Goal: Task Accomplishment & Management: Use online tool/utility

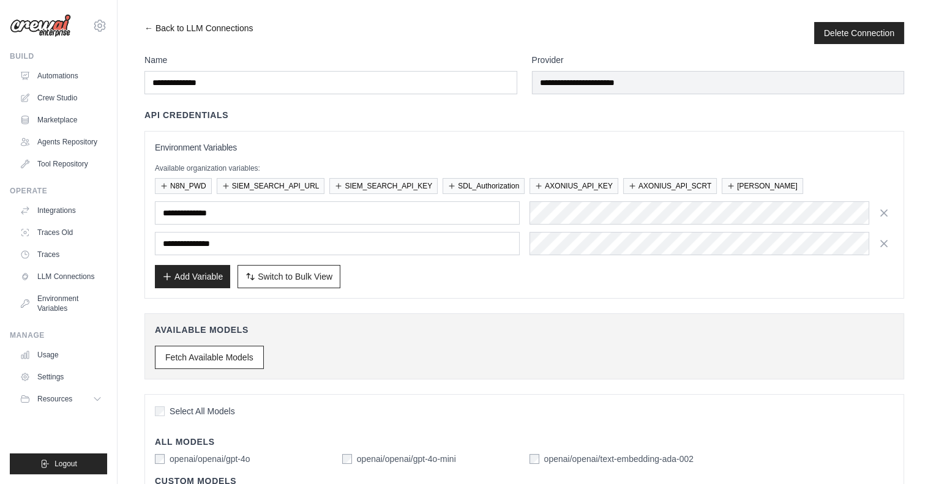
click at [149, 29] on link "← Back to LLM Connections" at bounding box center [198, 33] width 108 height 22
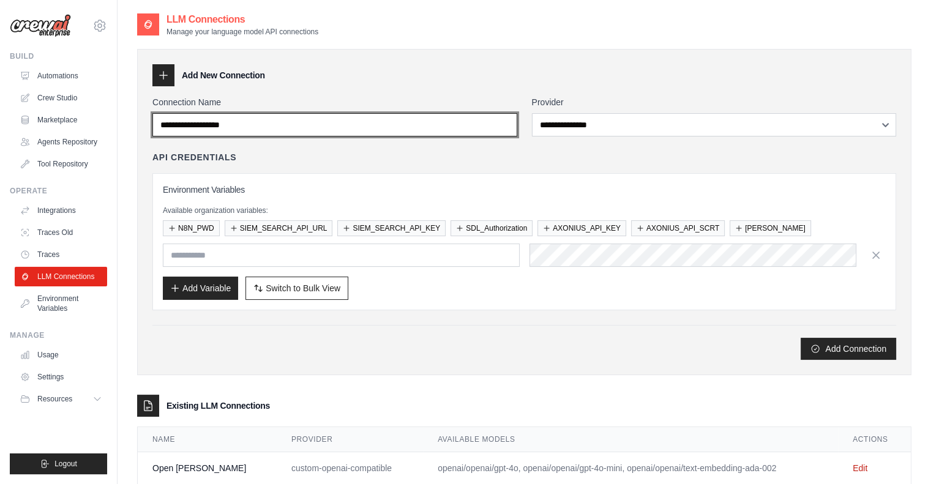
click at [467, 122] on input "Connection Name" at bounding box center [334, 124] width 365 height 23
type input "******"
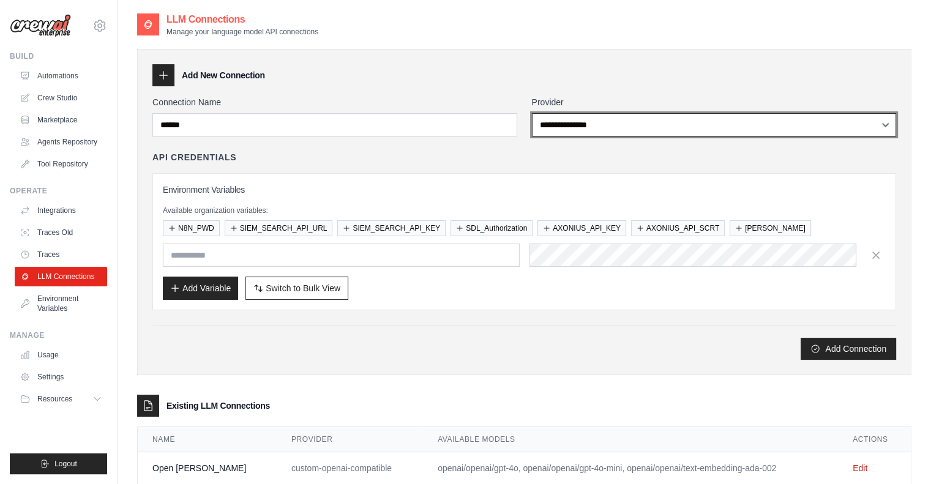
click at [574, 124] on select "**********" at bounding box center [714, 124] width 365 height 23
select select "******"
click at [532, 113] on select "**********" at bounding box center [714, 124] width 365 height 23
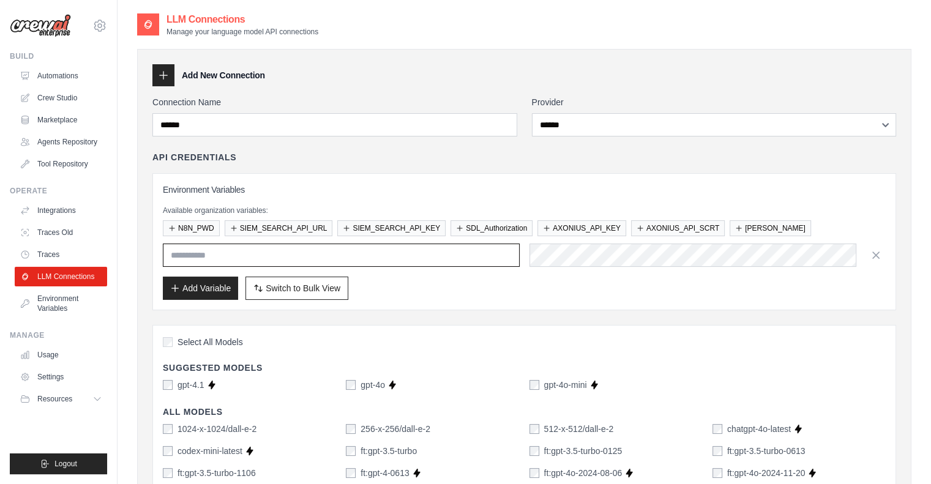
click at [342, 257] on input "text" at bounding box center [341, 255] width 357 height 23
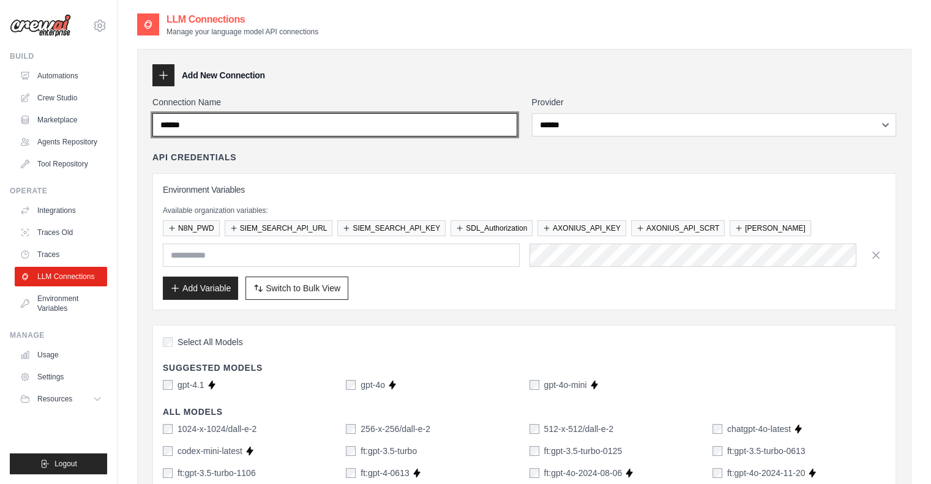
click at [182, 124] on input "******" at bounding box center [334, 124] width 365 height 23
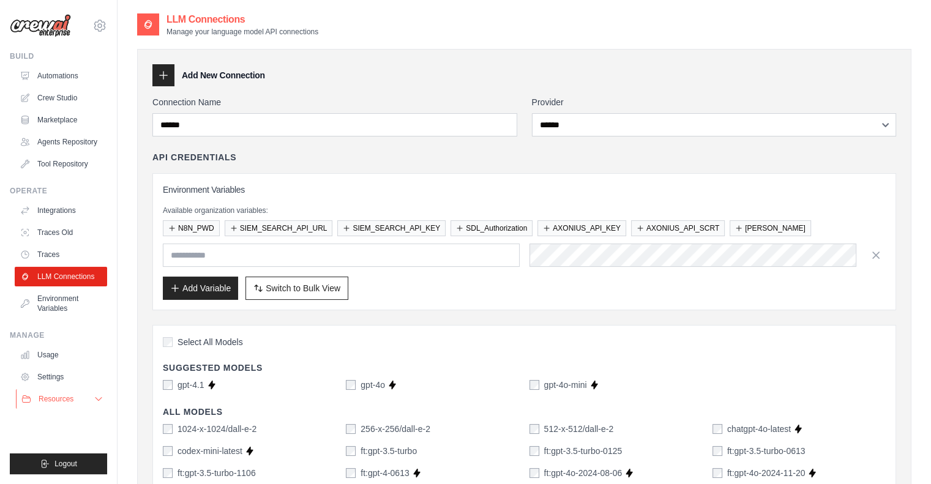
click at [96, 399] on icon at bounding box center [99, 399] width 10 height 10
click at [65, 425] on span "Documentation" at bounding box center [68, 420] width 50 height 10
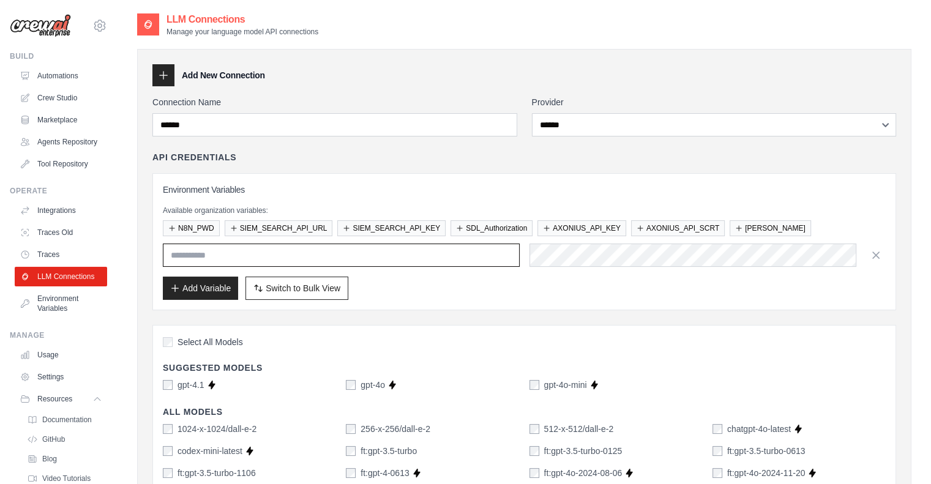
click at [207, 252] on input "text" at bounding box center [341, 255] width 357 height 23
paste input "**********"
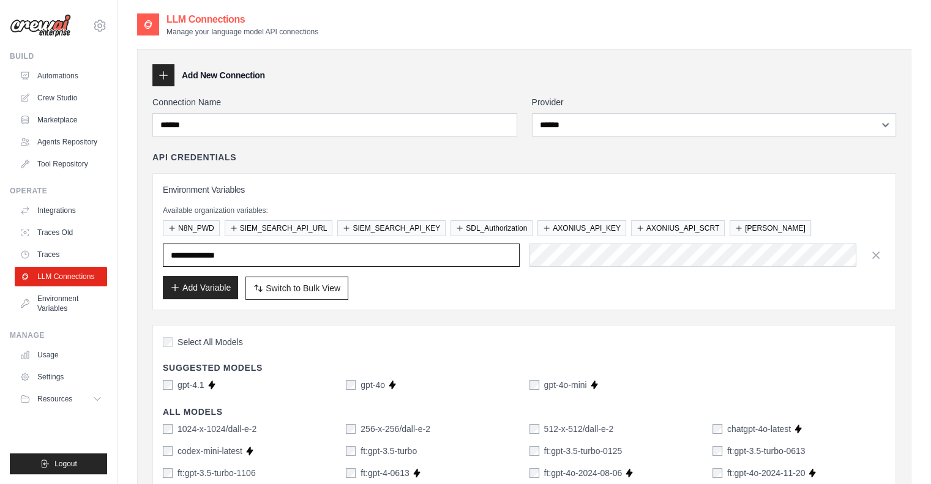
type input "**********"
click at [203, 289] on button "Add Variable" at bounding box center [200, 287] width 75 height 23
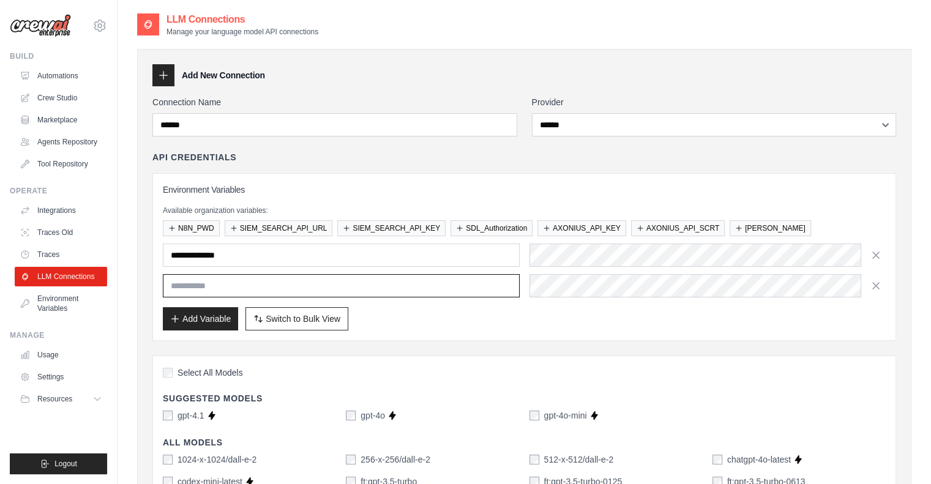
click at [218, 278] on input "text" at bounding box center [341, 285] width 357 height 23
paste input "**********"
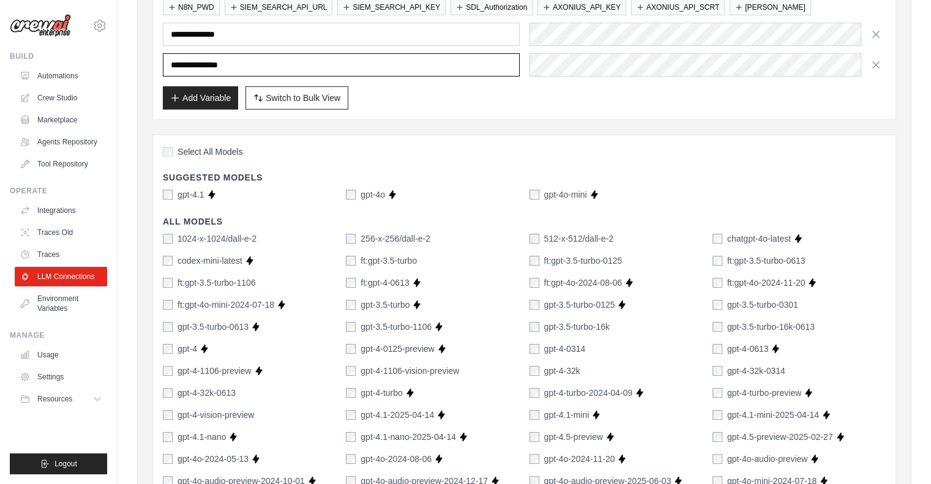
scroll to position [105, 0]
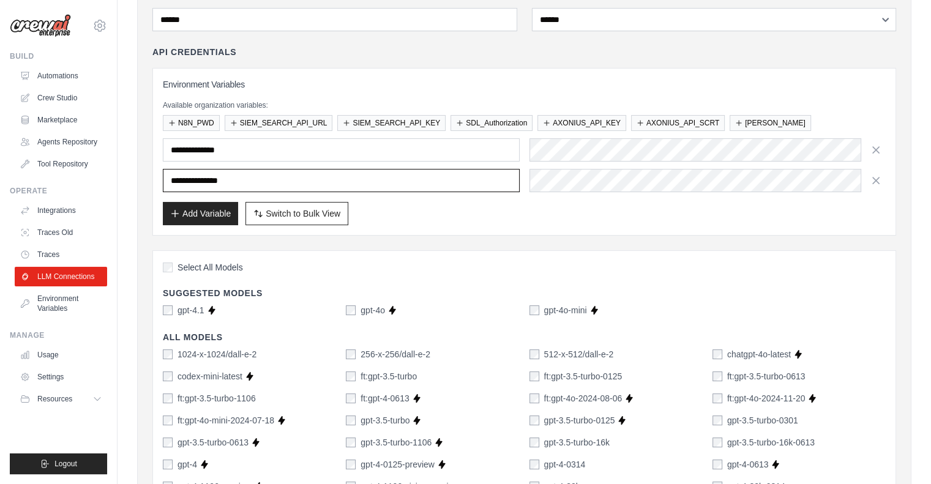
type input "**********"
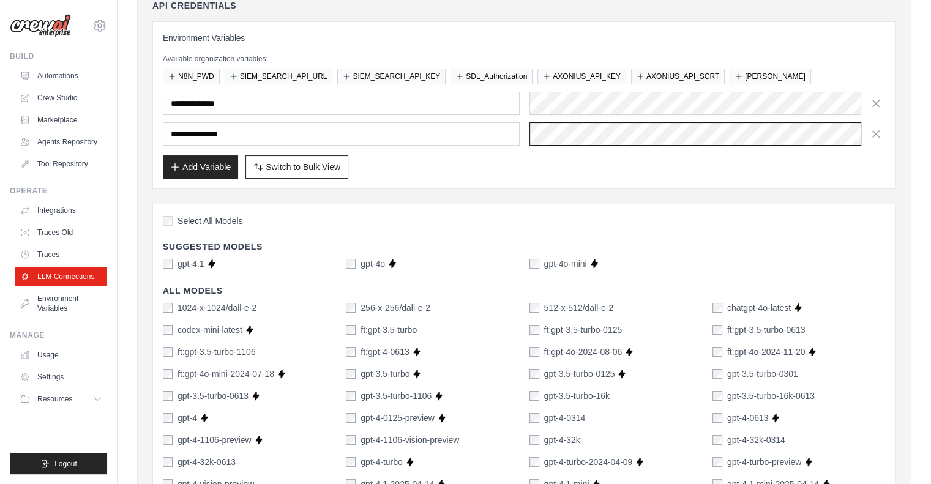
scroll to position [152, 0]
click at [202, 166] on button "Add Variable" at bounding box center [200, 166] width 75 height 23
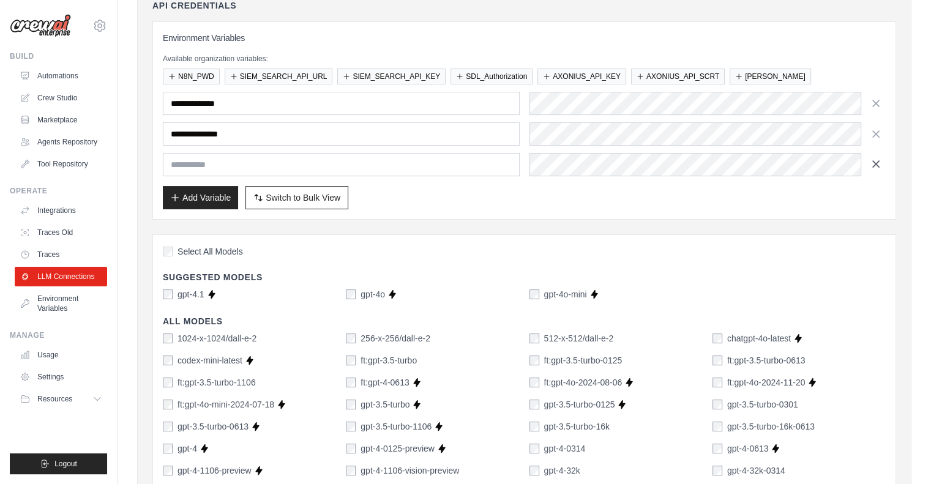
click at [878, 167] on icon "button" at bounding box center [876, 164] width 12 height 12
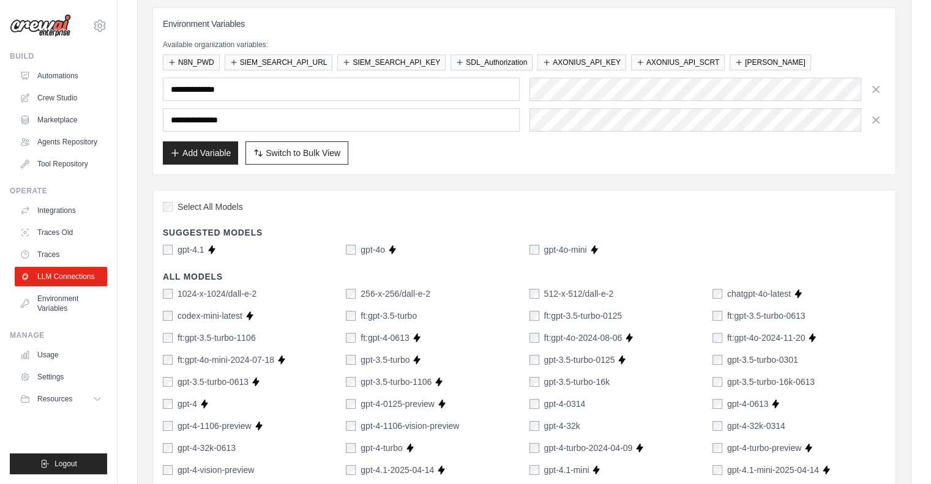
scroll to position [158, 0]
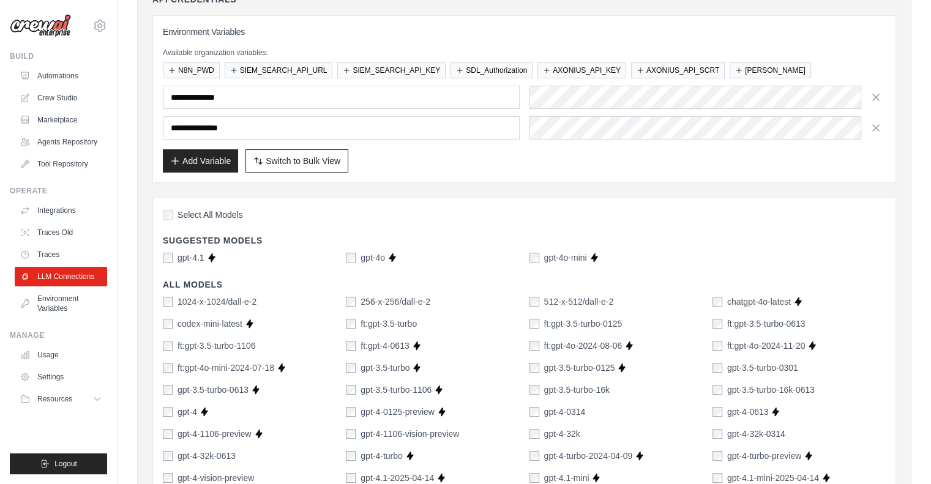
click at [356, 256] on div "gpt-4o" at bounding box center [365, 258] width 39 height 12
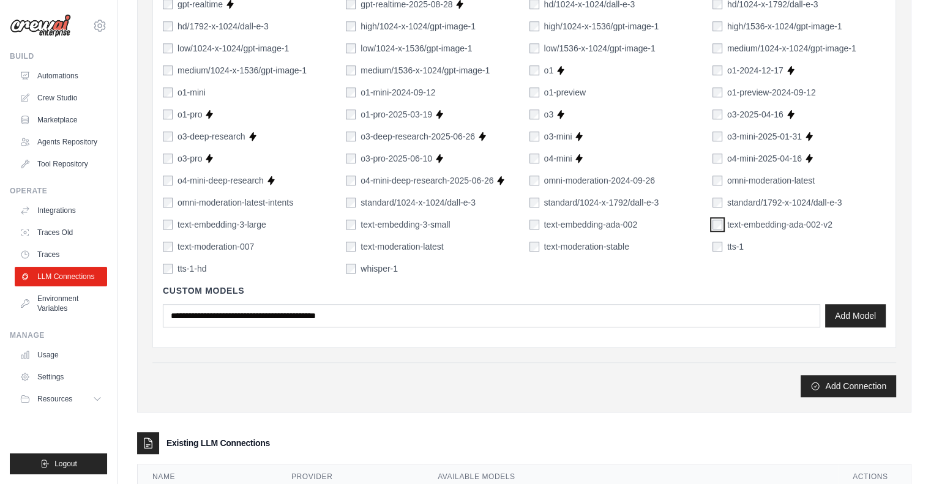
scroll to position [919, 0]
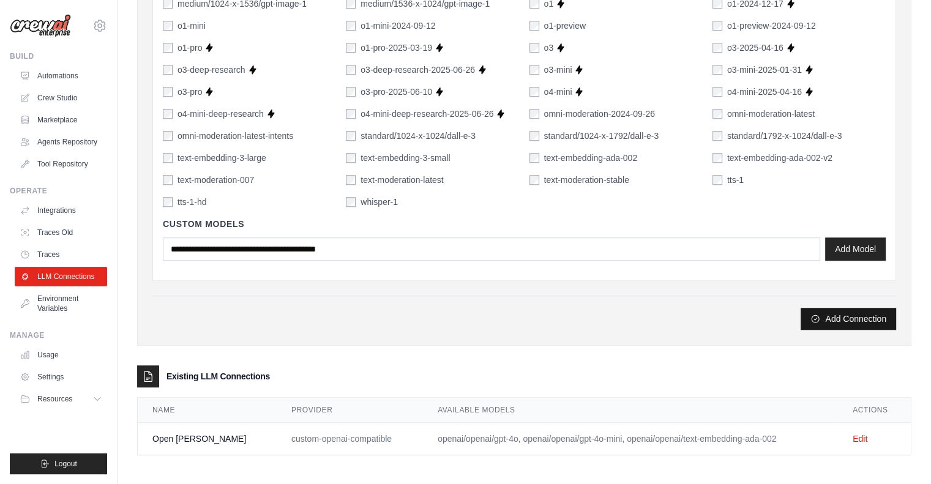
click at [840, 317] on button "Add Connection" at bounding box center [849, 319] width 96 height 22
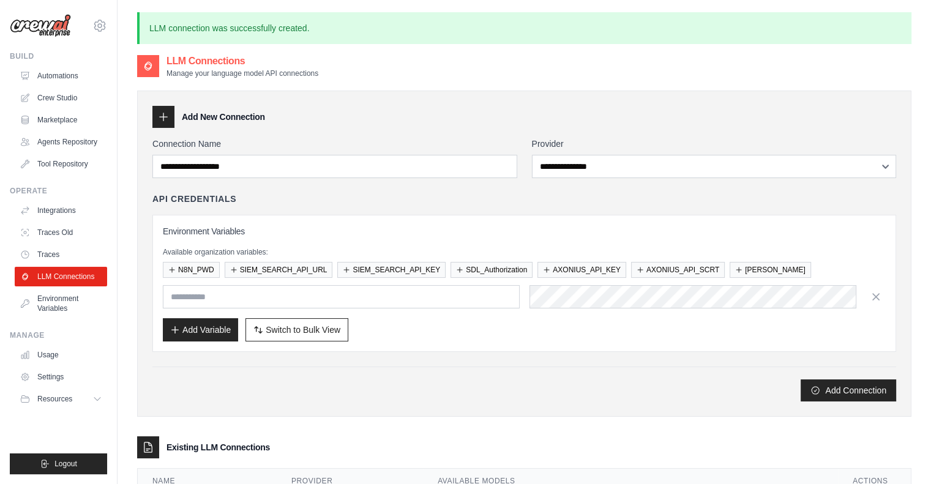
scroll to position [104, 0]
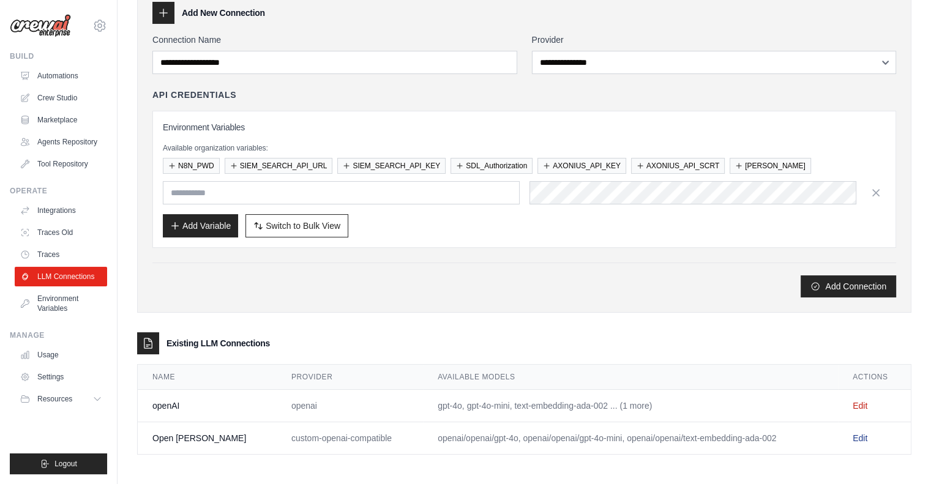
click at [860, 438] on link "Edit" at bounding box center [860, 438] width 15 height 10
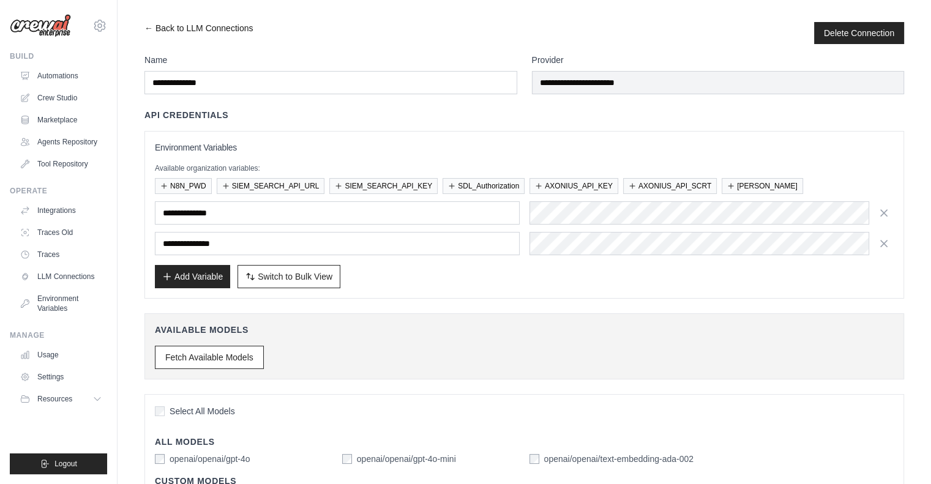
drag, startPoint x: 398, startPoint y: 189, endPoint x: 149, endPoint y: 27, distance: 297.4
click at [149, 27] on link "← Back to LLM Connections" at bounding box center [198, 33] width 108 height 22
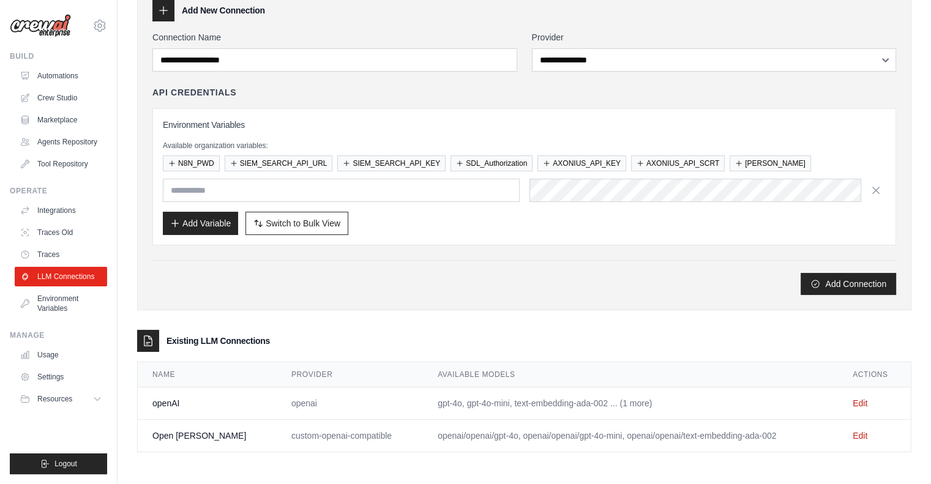
scroll to position [62, 0]
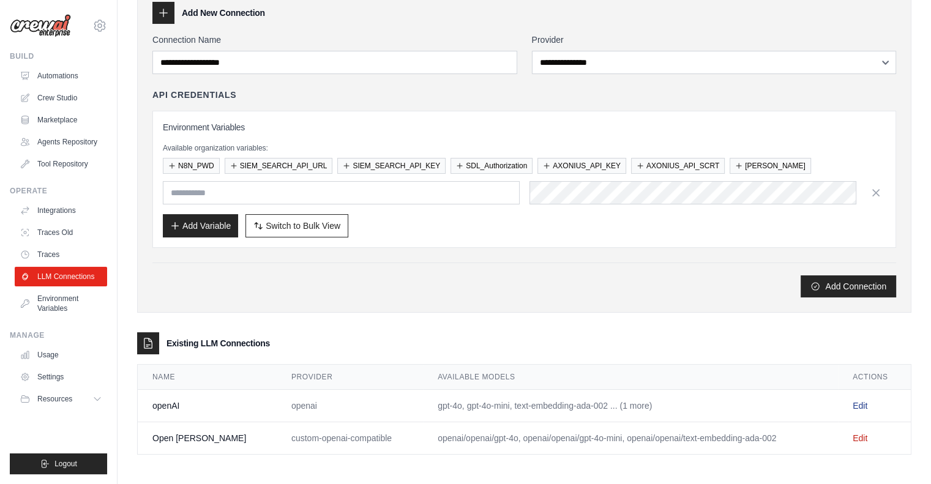
click at [860, 402] on link "Edit" at bounding box center [860, 406] width 15 height 10
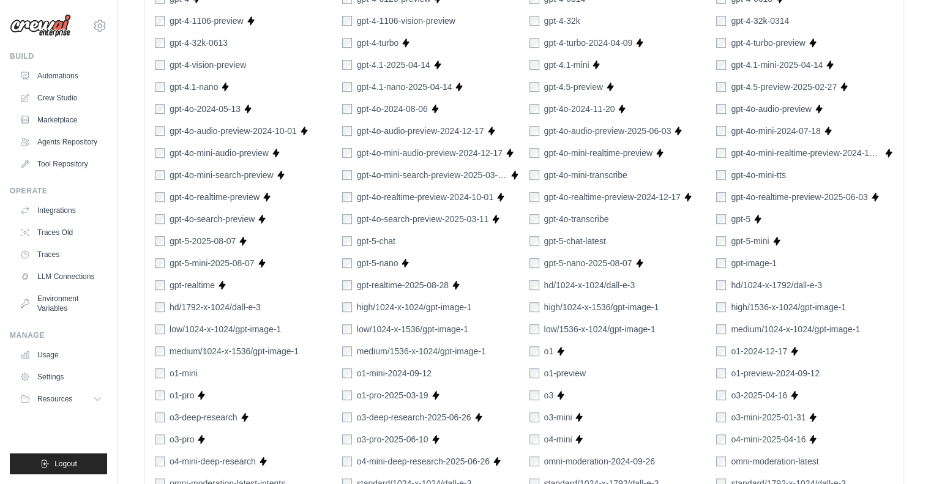
scroll to position [790, 0]
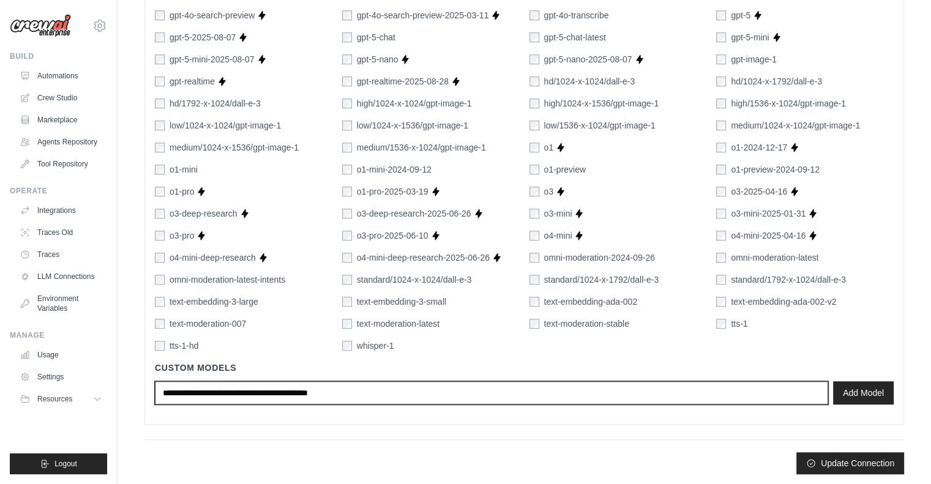
click at [700, 394] on input "text" at bounding box center [491, 392] width 673 height 23
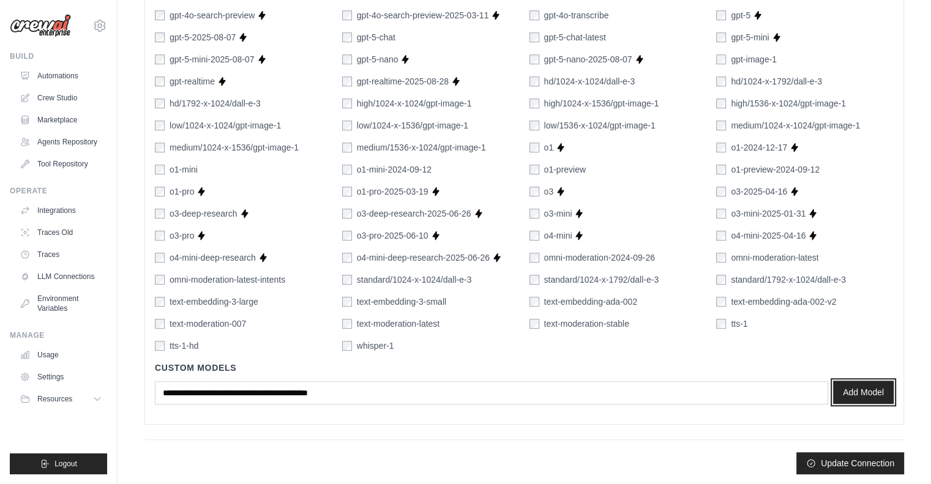
click at [860, 389] on button "Add Model" at bounding box center [863, 392] width 61 height 23
click at [858, 462] on button "Update Connection" at bounding box center [851, 463] width 108 height 22
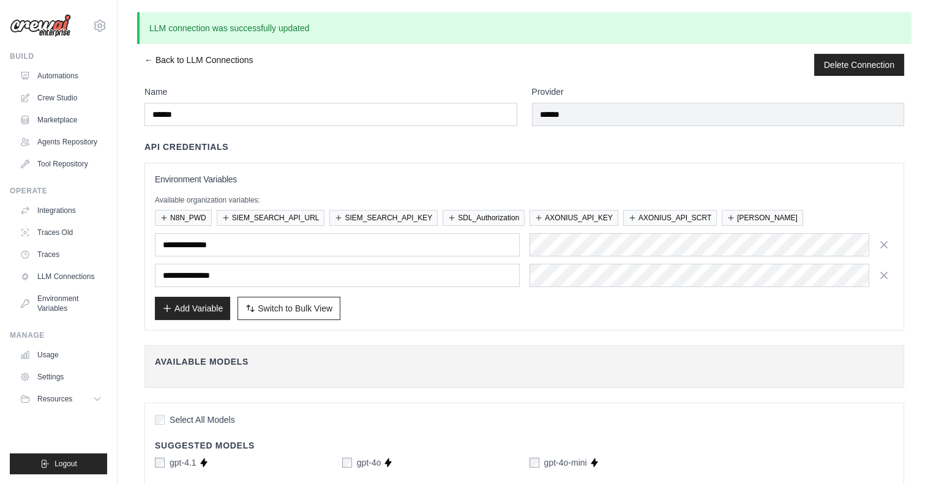
click at [146, 60] on link "← Back to LLM Connections" at bounding box center [198, 65] width 108 height 22
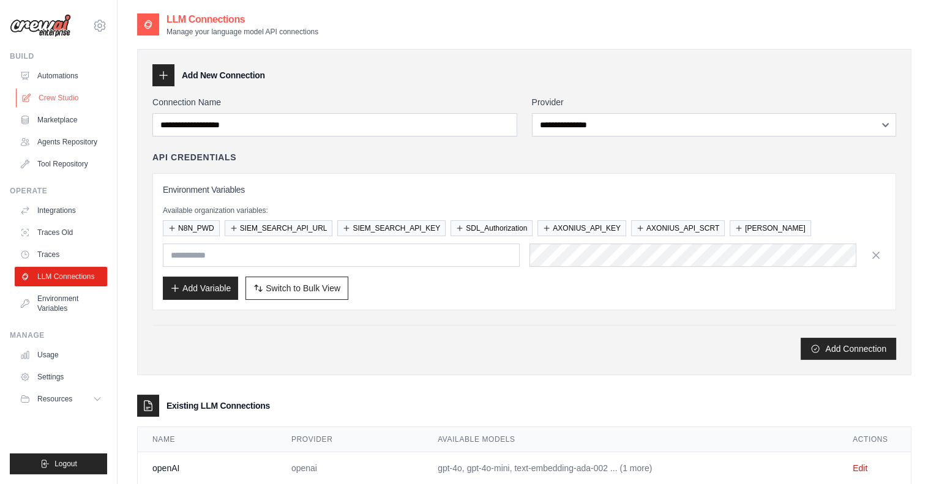
click at [62, 93] on link "Crew Studio" at bounding box center [62, 98] width 92 height 20
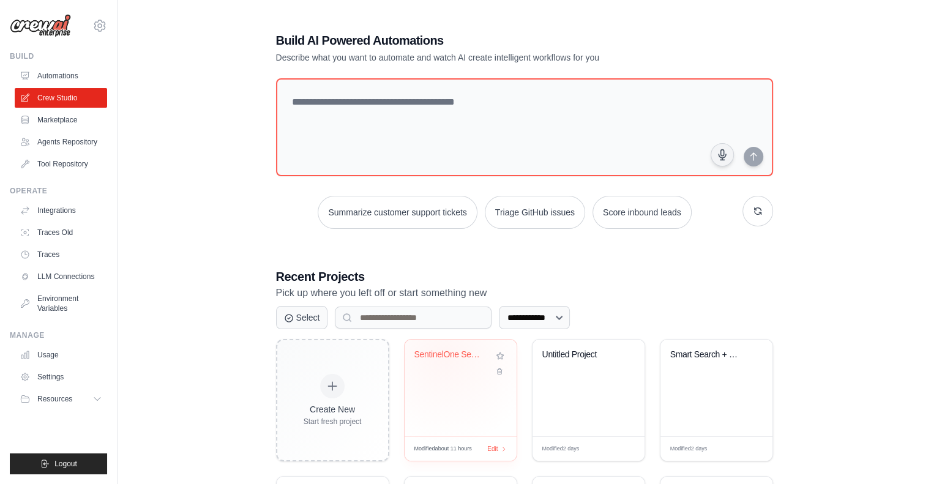
click at [446, 354] on div "SentinelOne Security Data Analysis" at bounding box center [452, 355] width 74 height 11
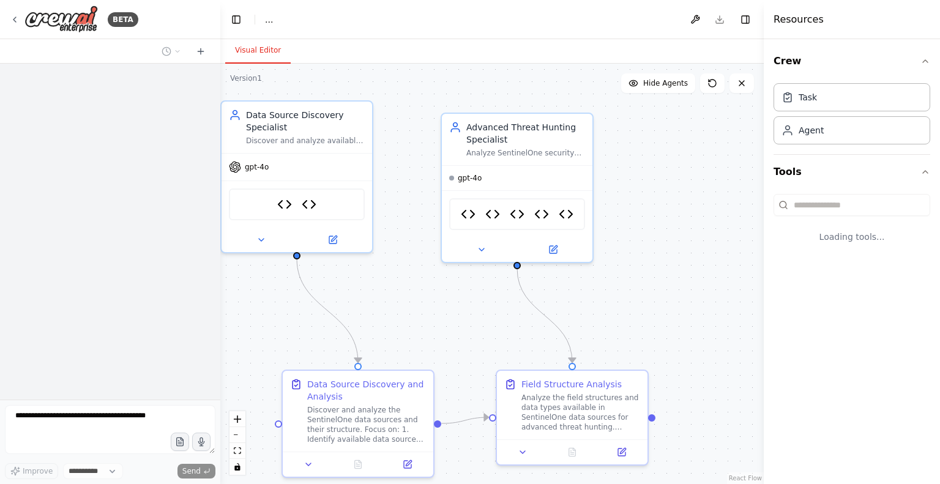
select select "****"
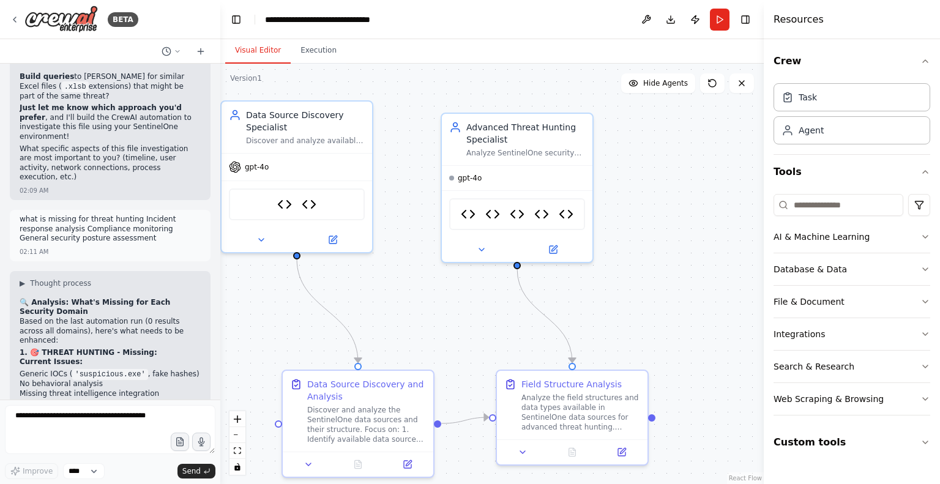
scroll to position [58153, 0]
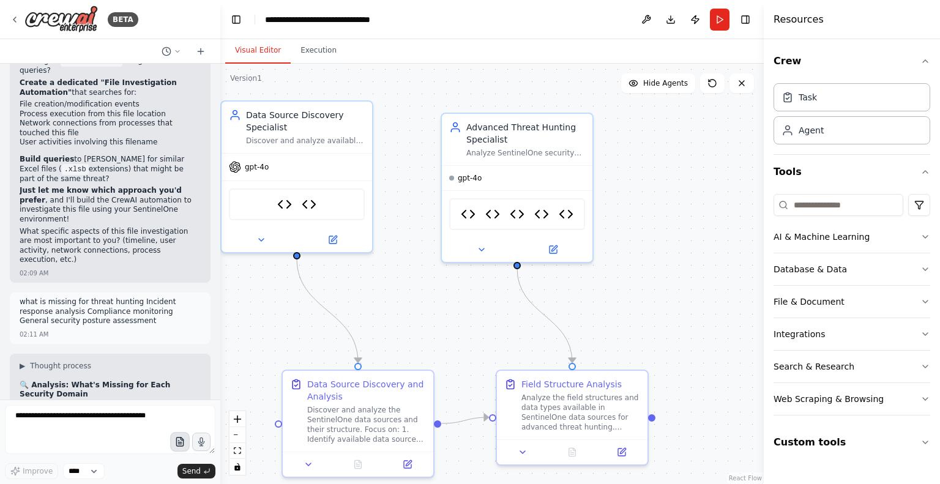
click at [176, 443] on icon "button" at bounding box center [179, 442] width 7 height 9
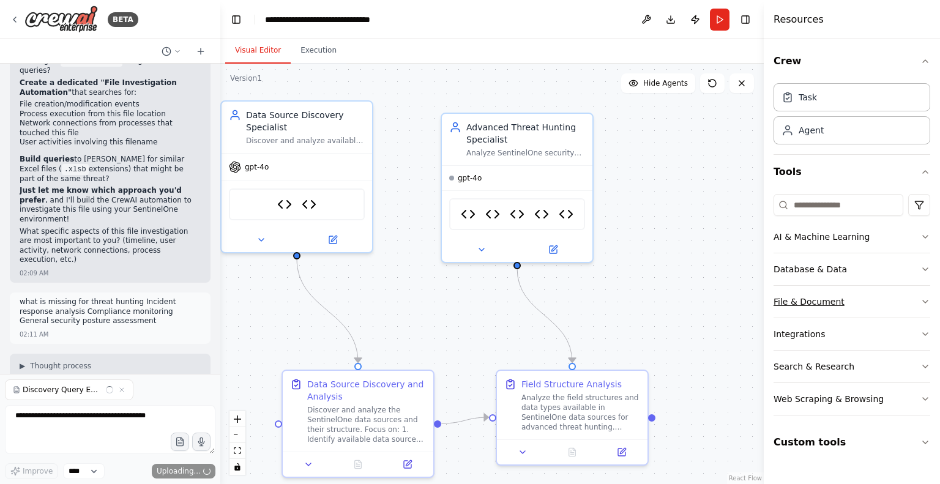
click at [924, 306] on button "File & Document" at bounding box center [852, 302] width 157 height 32
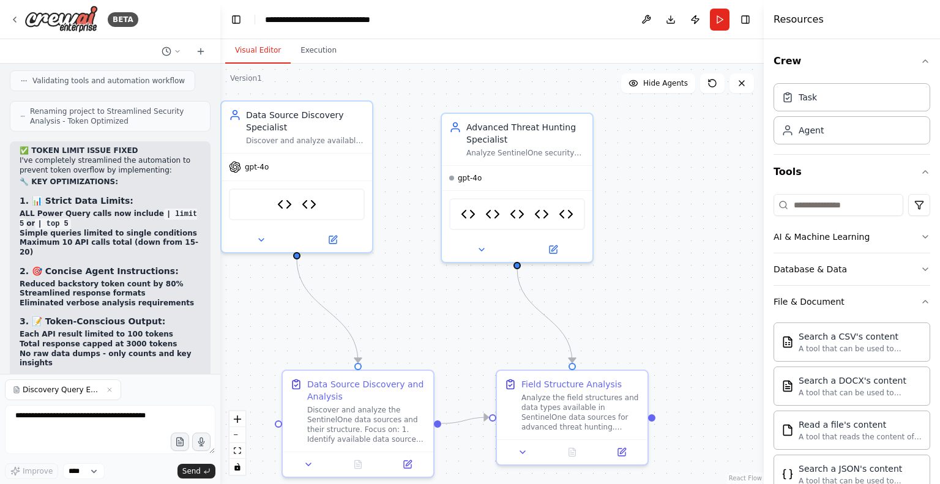
scroll to position [63247, 0]
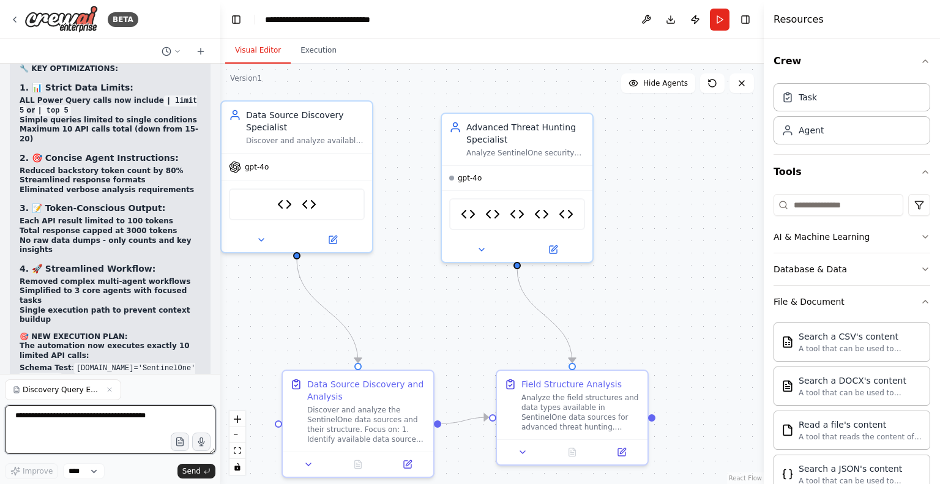
click at [64, 414] on textarea at bounding box center [110, 429] width 211 height 49
click at [50, 417] on textarea "**********" at bounding box center [110, 429] width 211 height 49
click at [75, 416] on textarea "**********" at bounding box center [110, 429] width 211 height 49
click at [141, 417] on textarea "**********" at bounding box center [110, 429] width 211 height 49
click at [118, 427] on textarea "**********" at bounding box center [110, 429] width 211 height 49
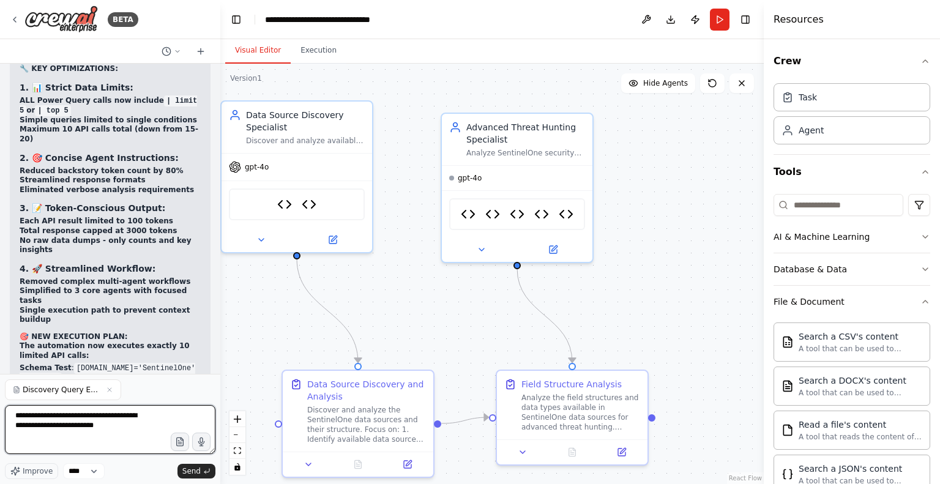
click at [122, 426] on textarea "**********" at bounding box center [110, 429] width 211 height 49
type textarea "**********"
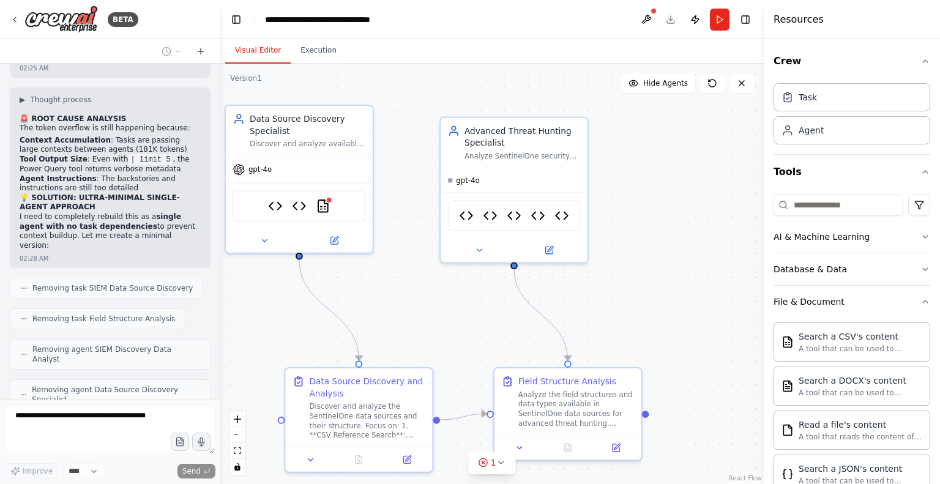
scroll to position [63954, 0]
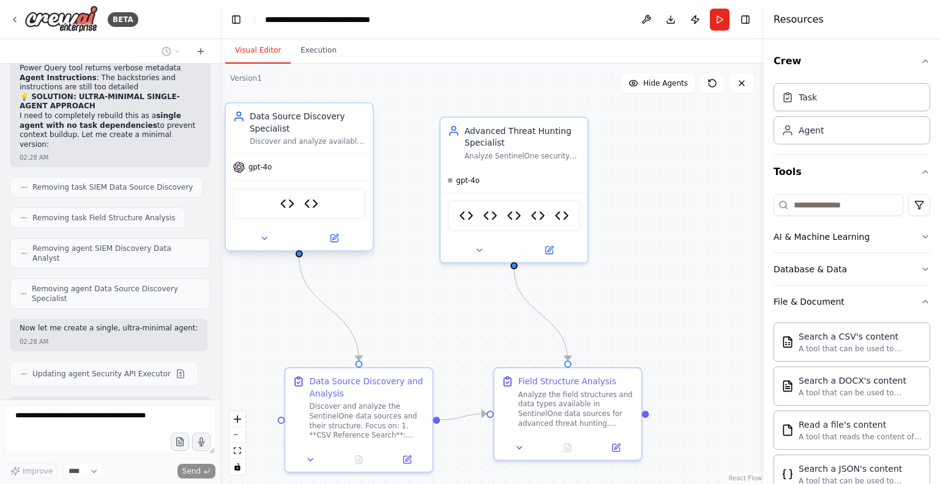
click at [322, 203] on div "Security Data Source Intelligence Tool SentinelOne Power Query Tool" at bounding box center [299, 203] width 133 height 31
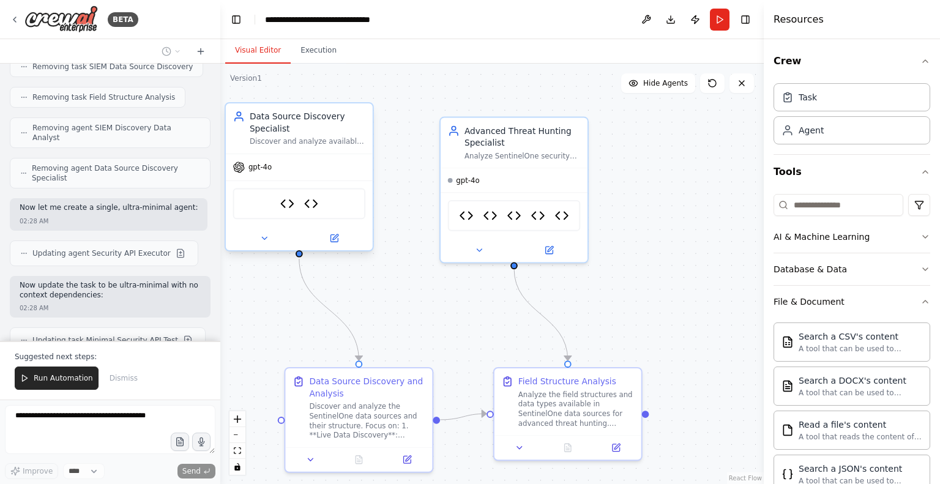
scroll to position [64225, 0]
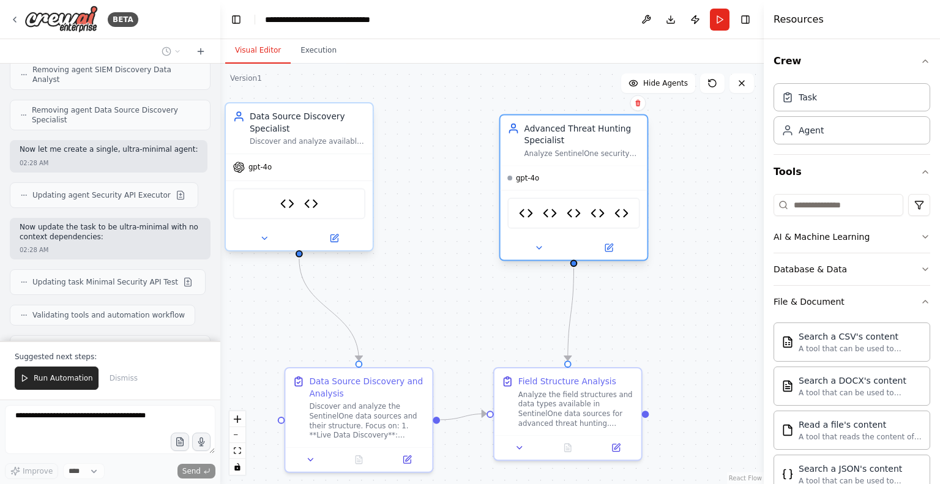
drag, startPoint x: 518, startPoint y: 129, endPoint x: 576, endPoint y: 133, distance: 57.7
click at [576, 133] on div "Advanced Threat Hunting Specialist" at bounding box center [583, 134] width 116 height 24
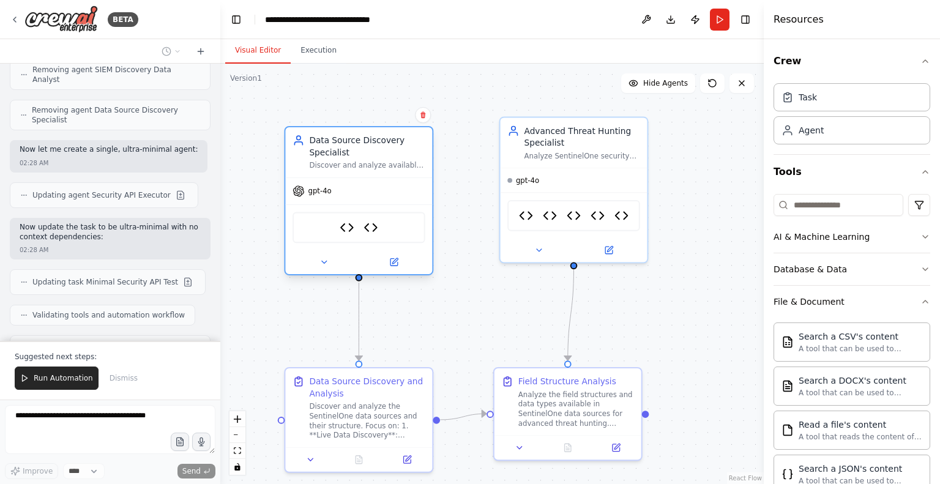
drag, startPoint x: 293, startPoint y: 114, endPoint x: 348, endPoint y: 137, distance: 59.3
click at [348, 137] on div "Data Source Discovery Specialist" at bounding box center [367, 147] width 116 height 24
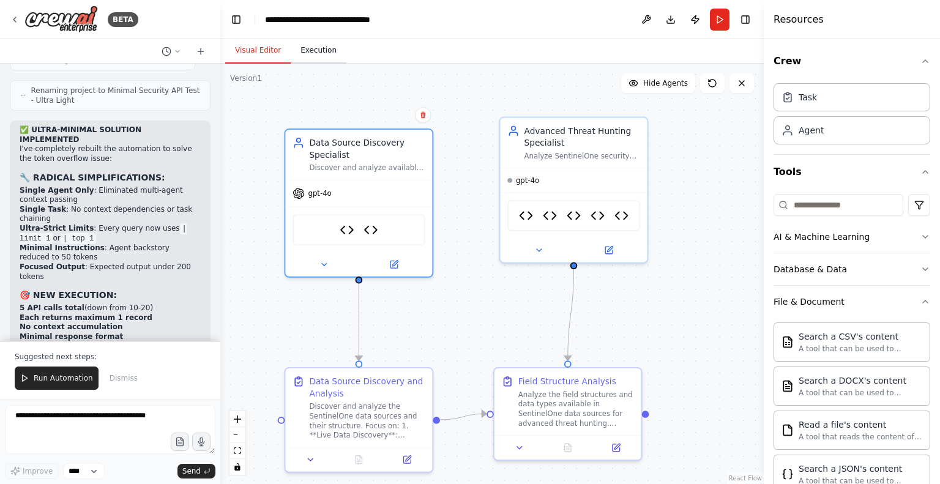
click at [322, 46] on button "Execution" at bounding box center [319, 51] width 56 height 26
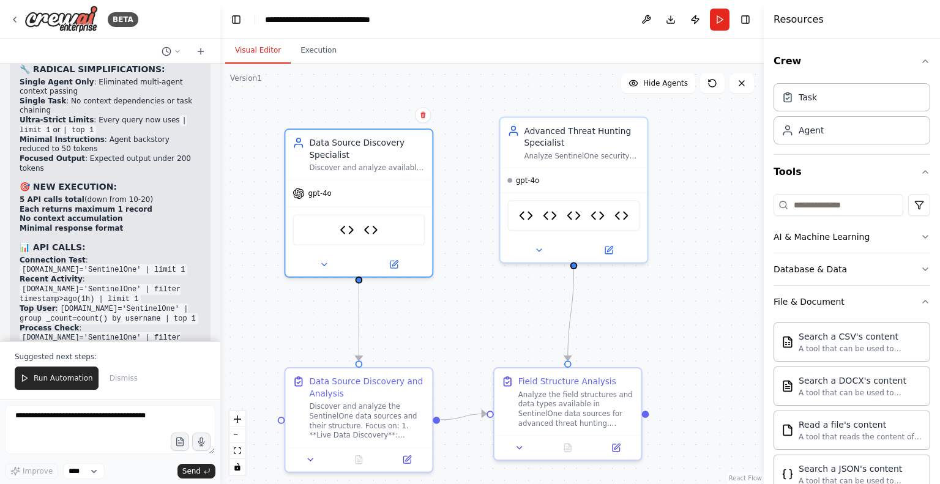
click at [246, 56] on button "Visual Editor" at bounding box center [258, 51] width 66 height 26
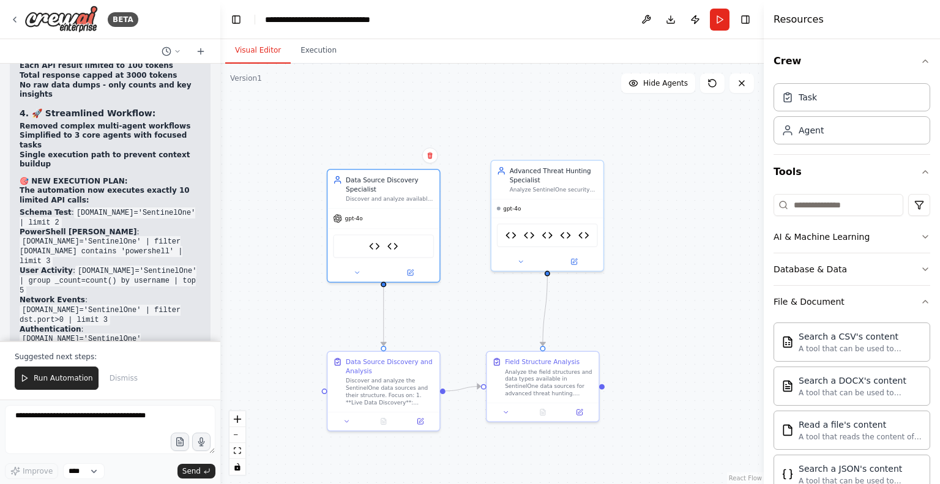
scroll to position [63402, 0]
drag, startPoint x: 157, startPoint y: 229, endPoint x: 66, endPoint y: 241, distance: 92.0
copy p "Search a CSV's content"
click at [44, 421] on textarea at bounding box center [110, 429] width 211 height 49
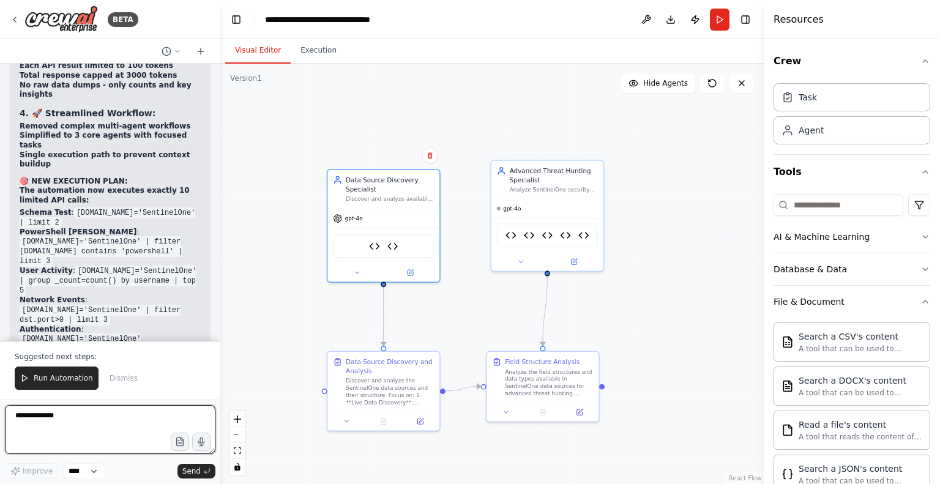
paste textarea "**********"
type textarea "**********"
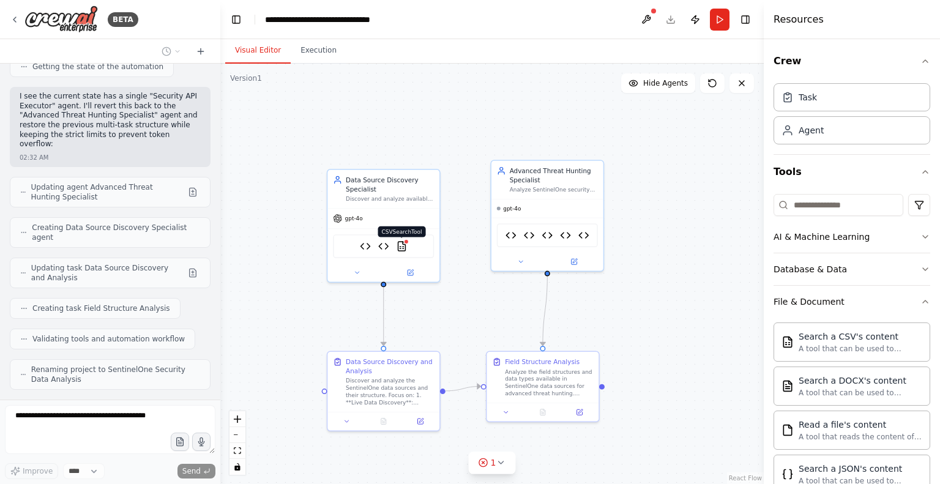
scroll to position [65066, 0]
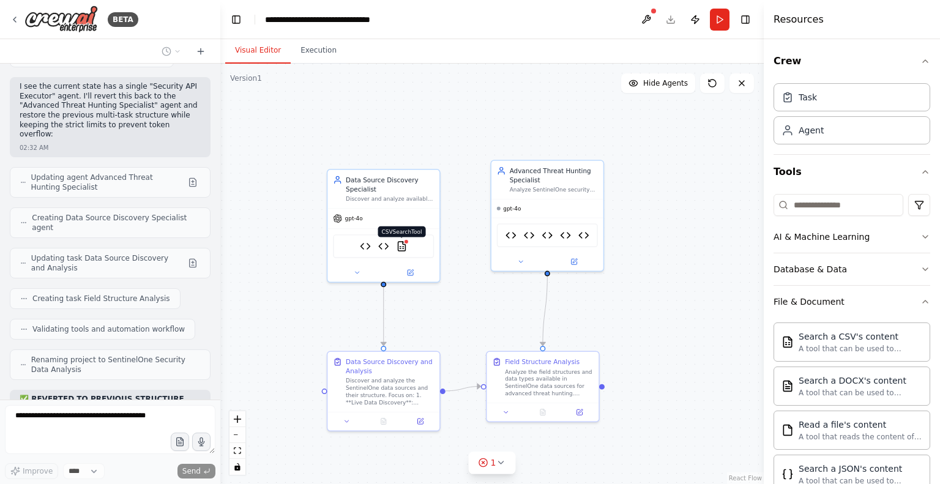
click at [402, 244] on img at bounding box center [402, 246] width 11 height 11
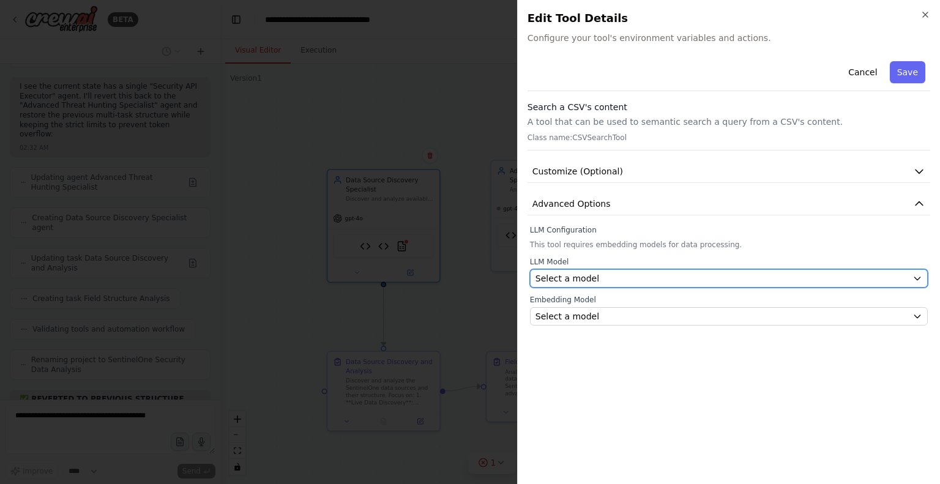
click at [650, 276] on div "Select a model" at bounding box center [722, 278] width 372 height 12
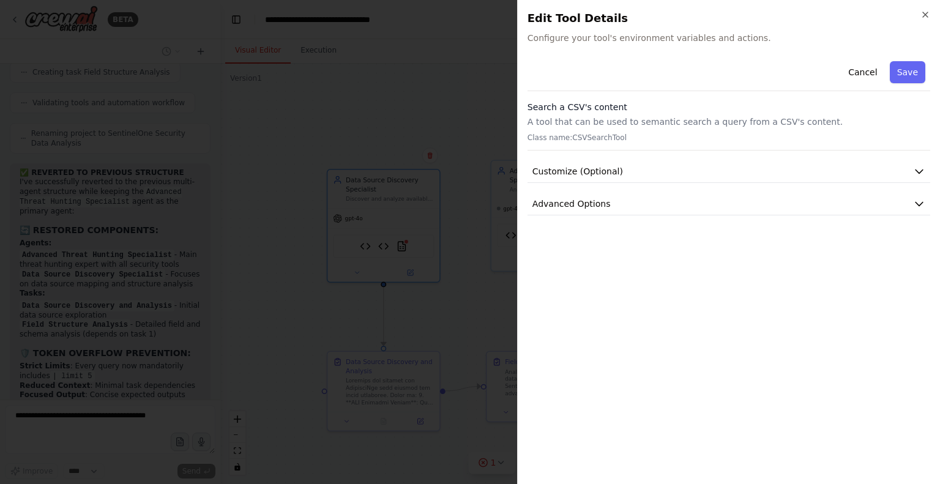
scroll to position [65332, 0]
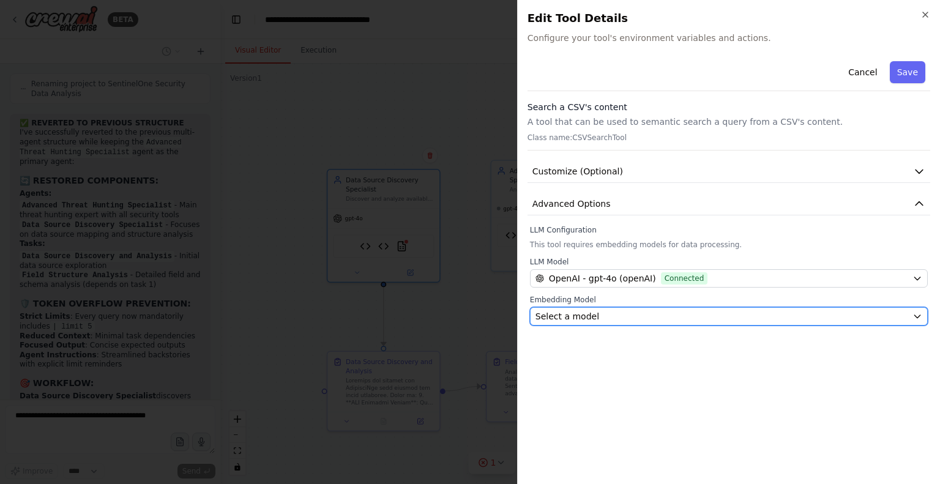
click at [634, 315] on div "Select a model" at bounding box center [722, 316] width 372 height 12
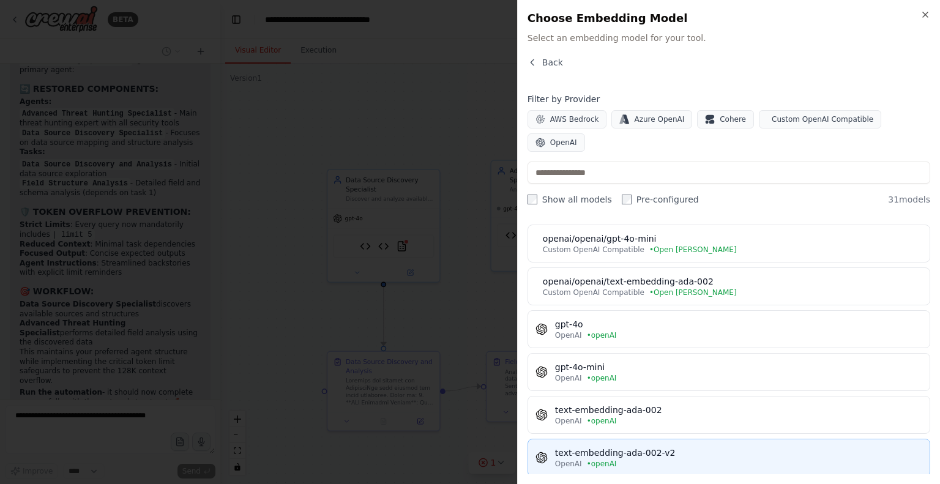
scroll to position [98, 0]
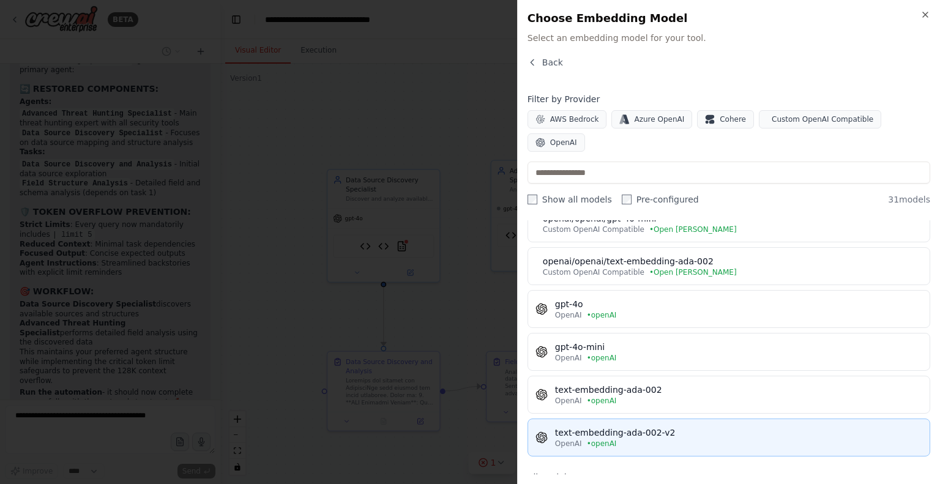
click at [628, 427] on div "text-embedding-ada-002-v2" at bounding box center [738, 433] width 367 height 12
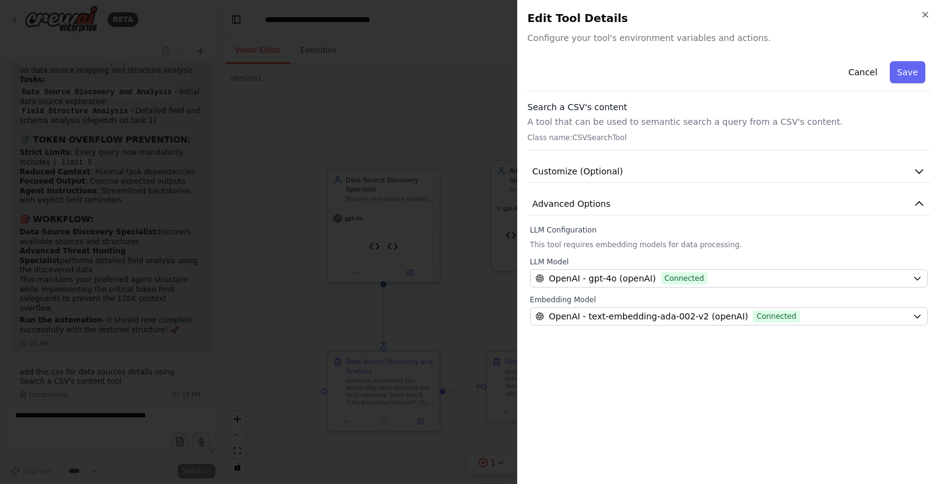
scroll to position [65515, 0]
click at [908, 75] on button "Save" at bounding box center [908, 72] width 36 height 22
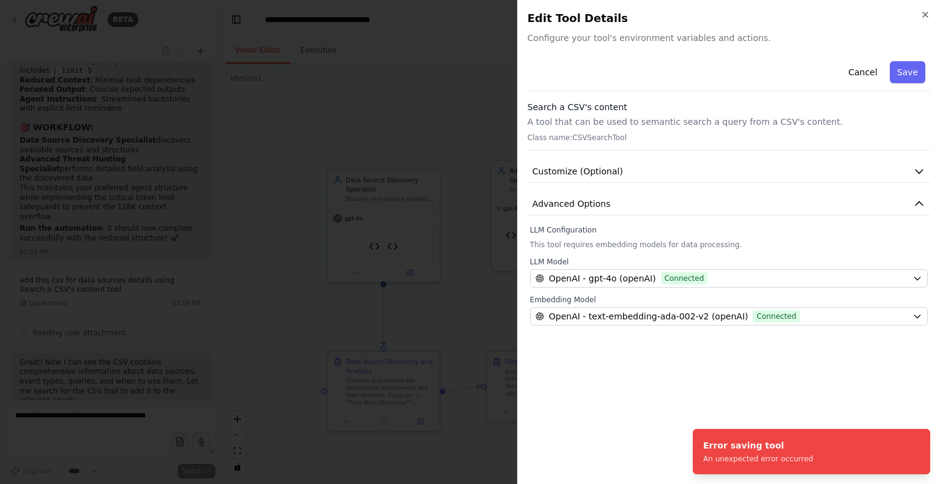
scroll to position [65607, 0]
click at [792, 175] on button "Customize (Optional)" at bounding box center [729, 171] width 403 height 23
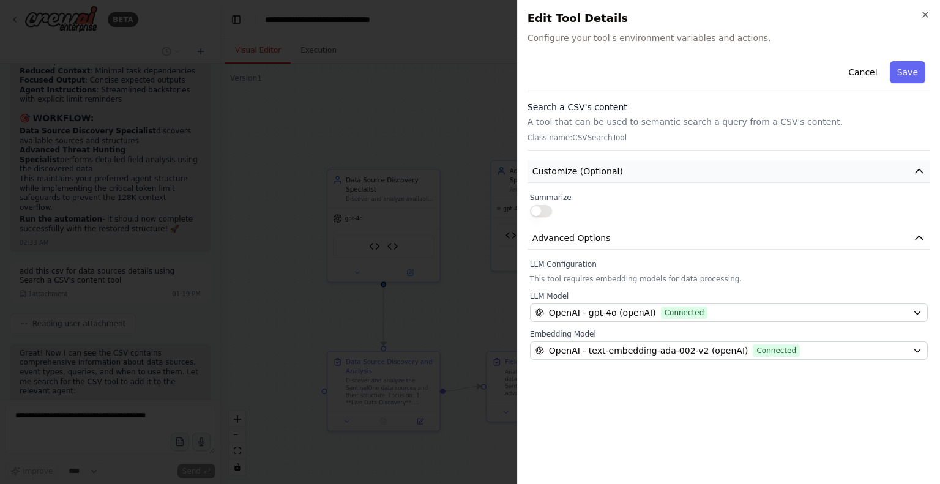
click at [792, 175] on button "Customize (Optional)" at bounding box center [729, 171] width 403 height 23
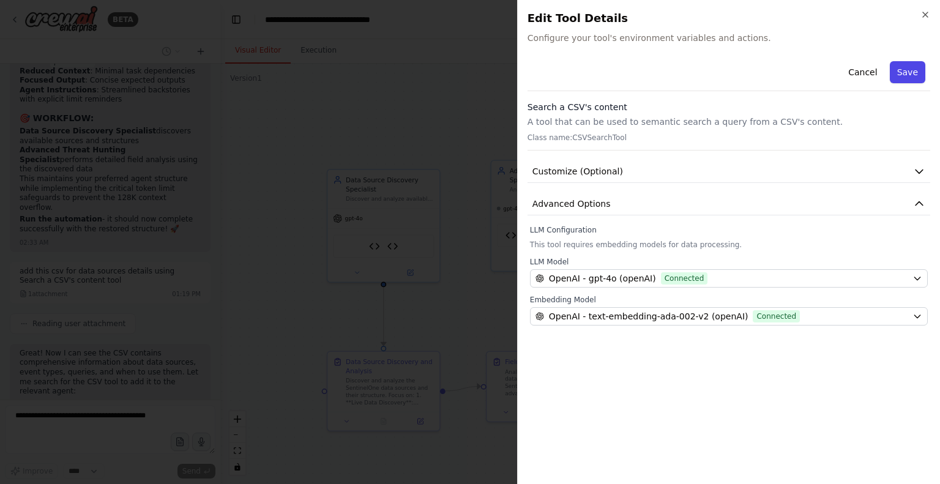
click at [909, 68] on button "Save" at bounding box center [908, 72] width 36 height 22
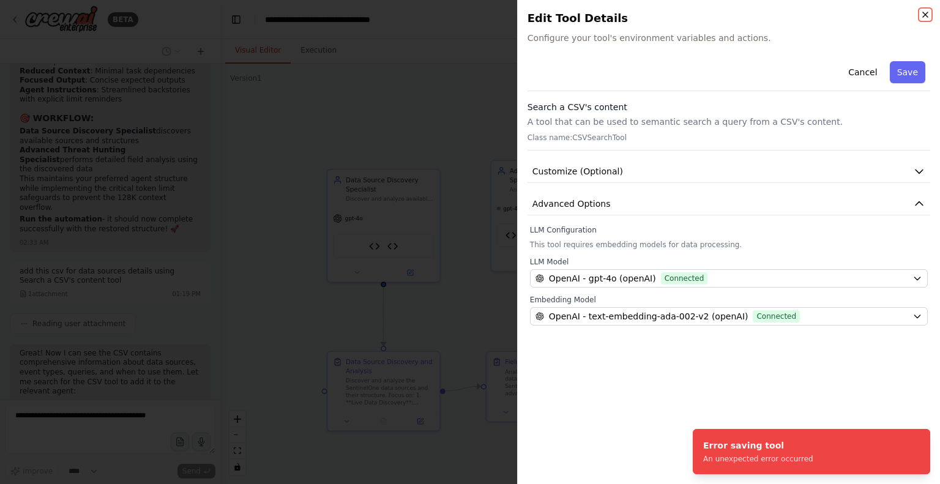
click at [926, 15] on icon "button" at bounding box center [925, 14] width 5 height 5
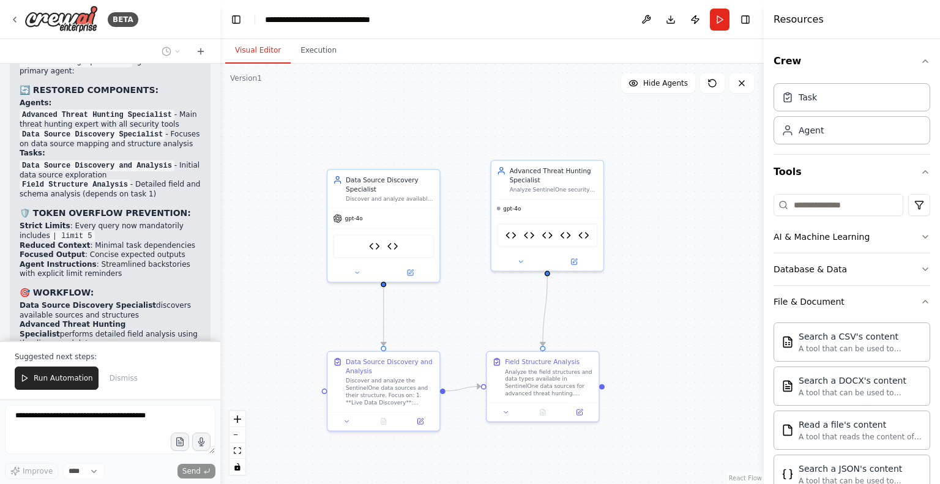
scroll to position [65432, 0]
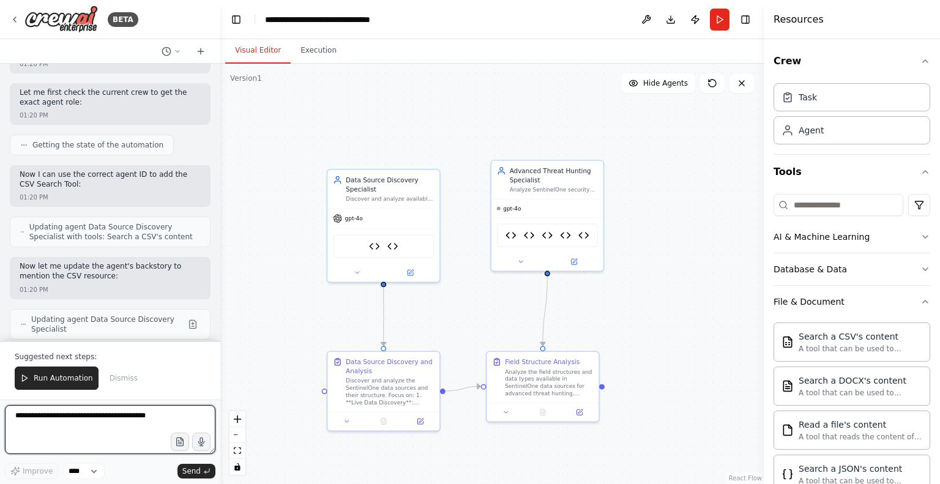
click at [87, 421] on textarea at bounding box center [110, 429] width 211 height 49
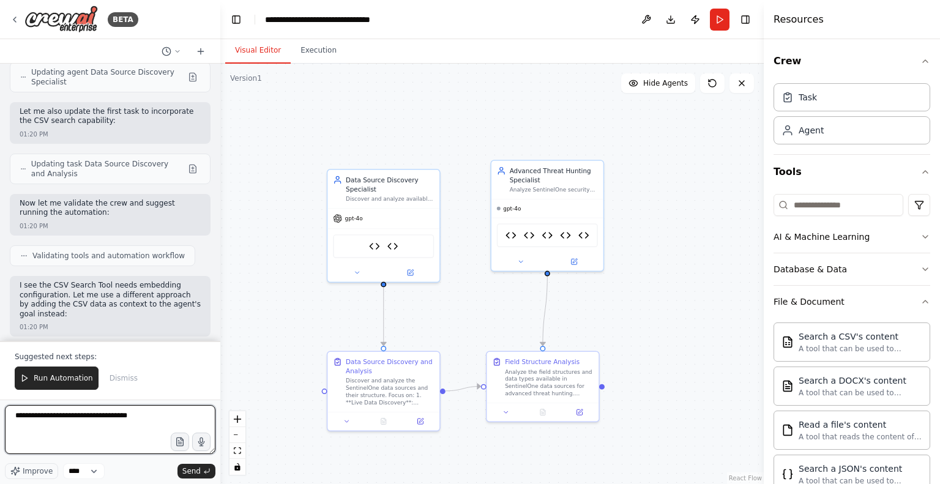
scroll to position [66306, 0]
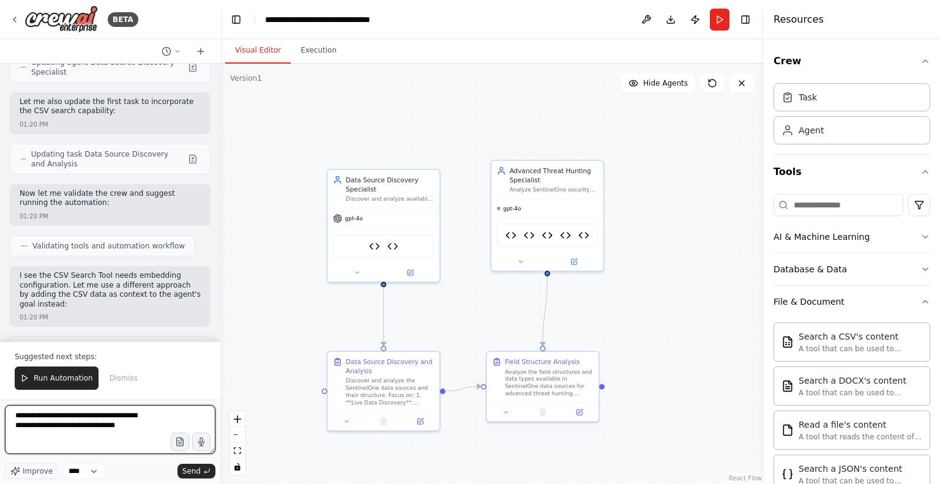
click at [118, 428] on textarea "**********" at bounding box center [110, 429] width 211 height 49
type textarea "**********"
click at [191, 467] on span "Send" at bounding box center [191, 472] width 18 height 10
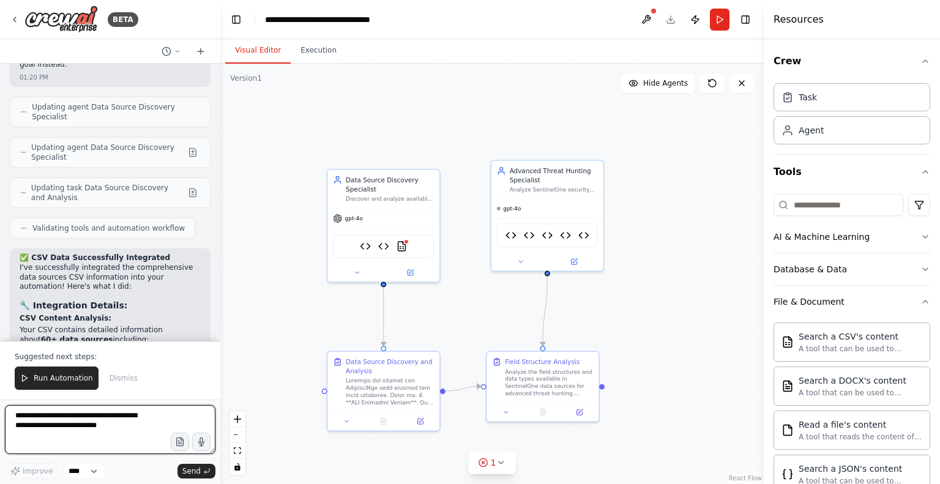
scroll to position [67249, 0]
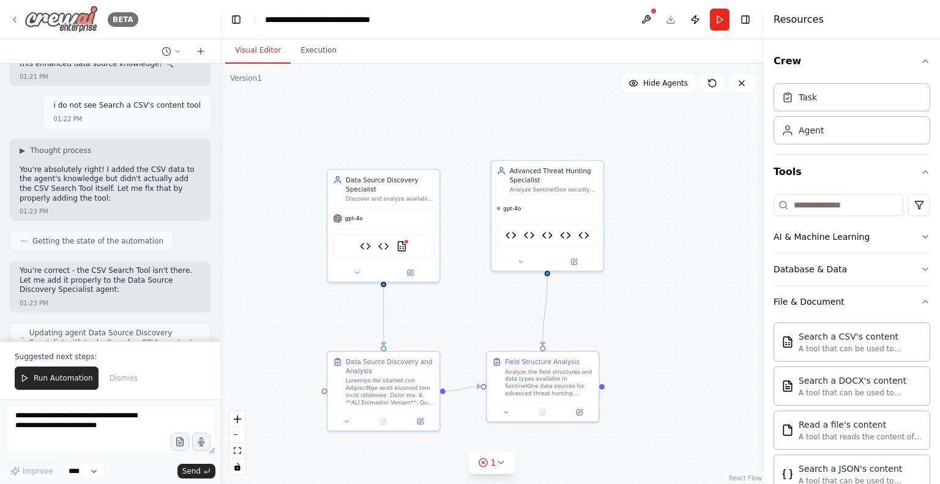
click at [66, 25] on img at bounding box center [60, 20] width 73 height 28
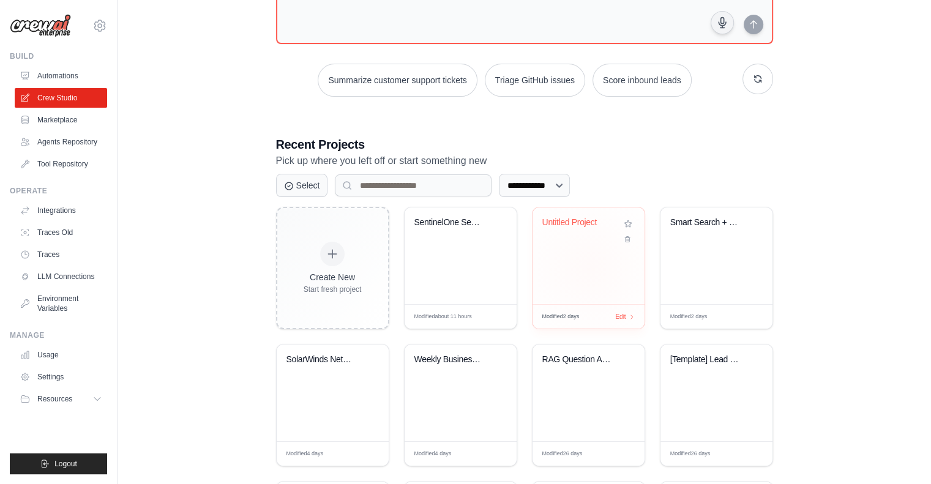
scroll to position [178, 0]
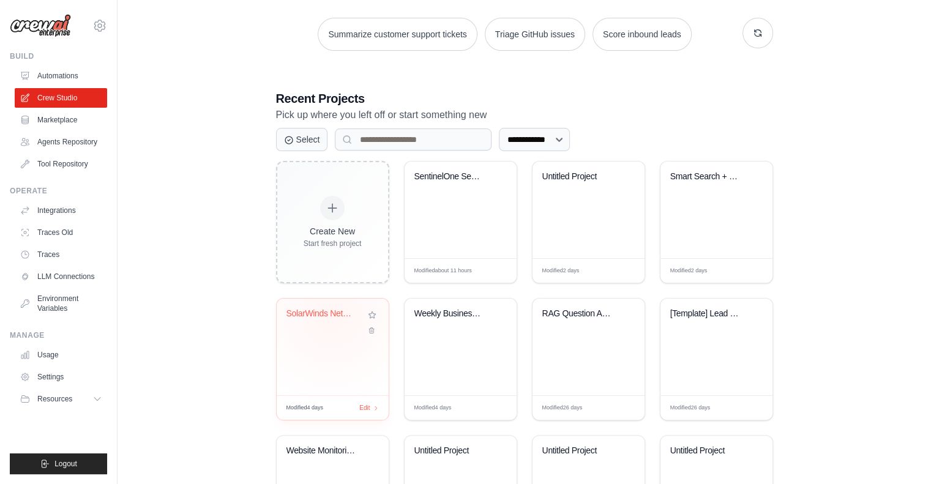
click at [331, 315] on div "SolarWinds Network Monitoring Repor..." at bounding box center [324, 314] width 74 height 11
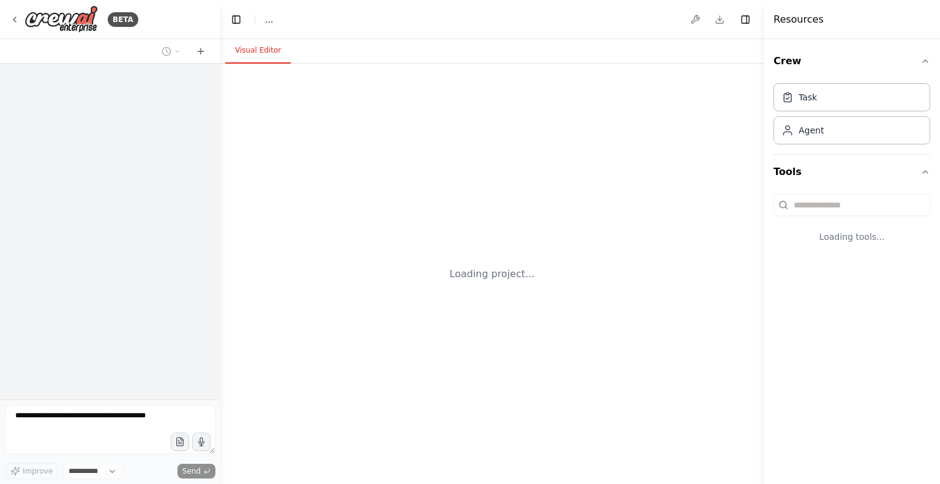
select select "****"
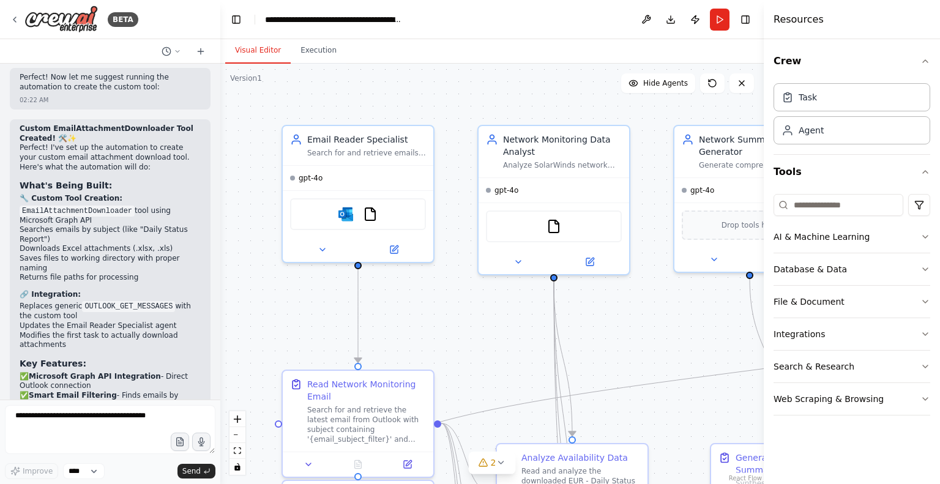
scroll to position [9532, 0]
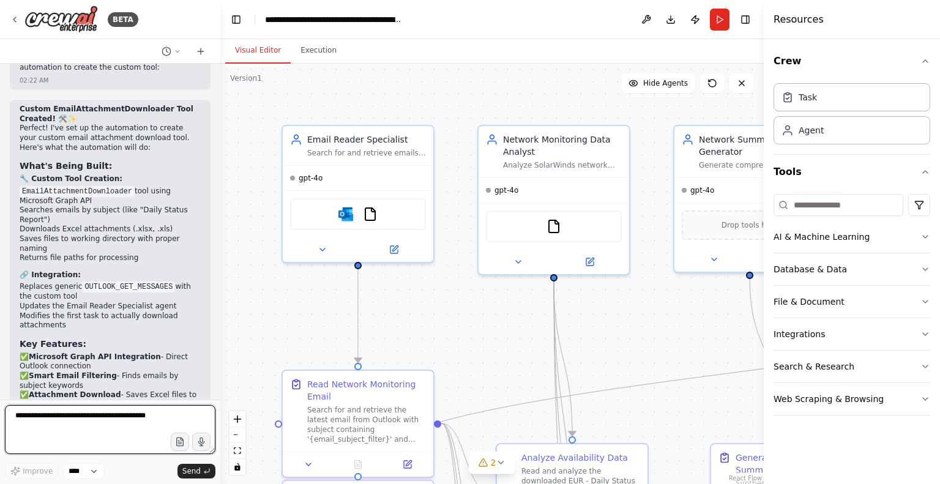
click at [100, 417] on textarea at bounding box center [110, 429] width 211 height 49
paste textarea "**********"
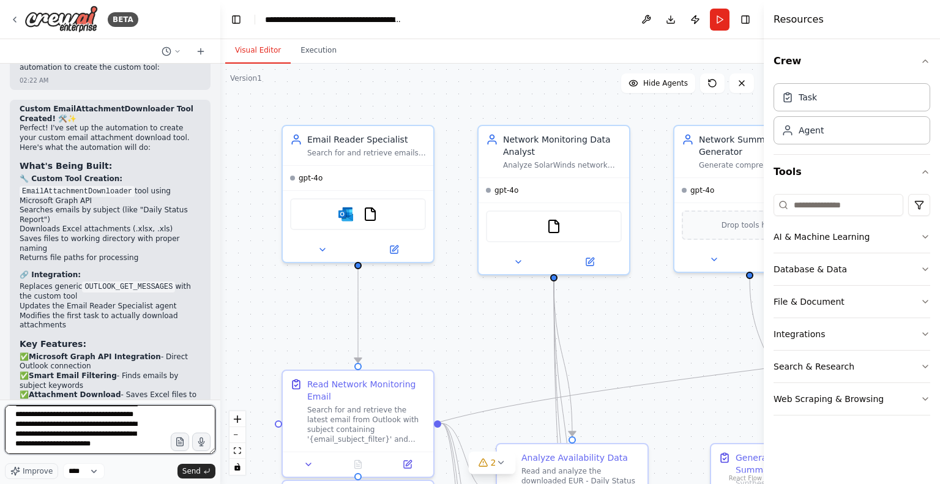
scroll to position [339, 0]
type textarea "**********"
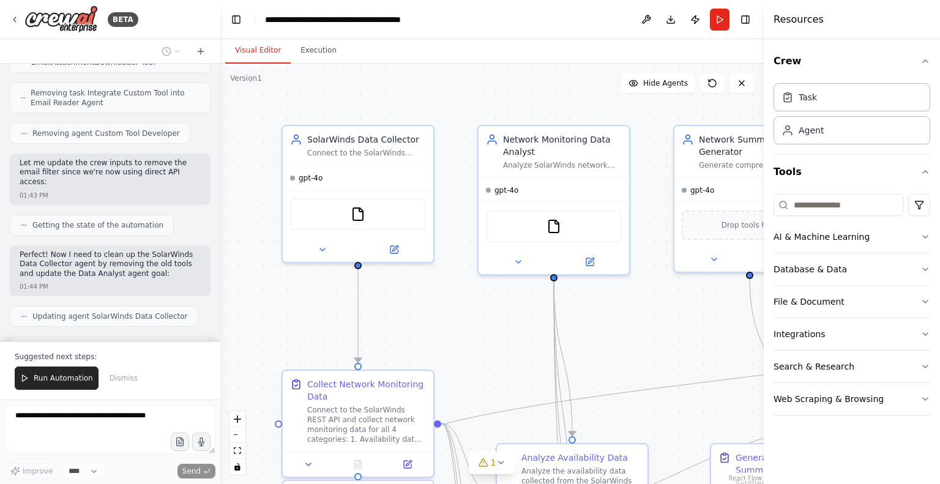
scroll to position [11244, 0]
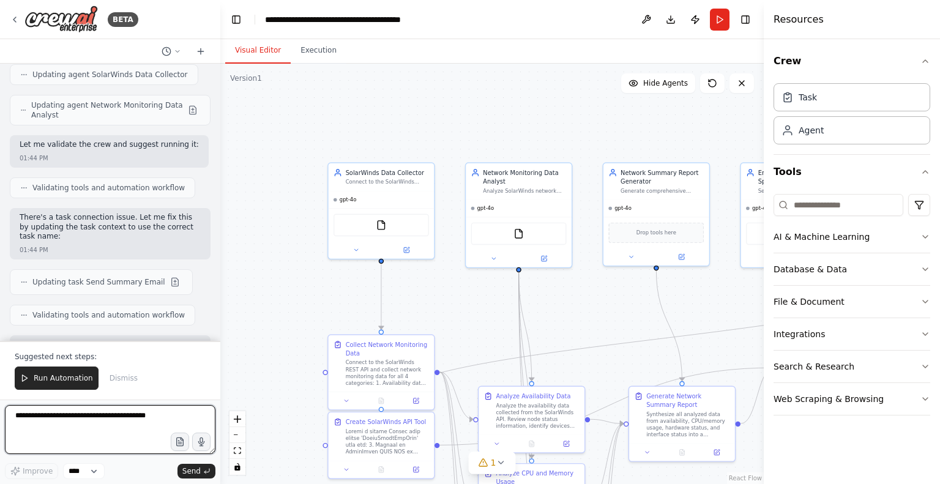
drag, startPoint x: 528, startPoint y: 123, endPoint x: 512, endPoint y: 99, distance: 29.0
click at [512, 99] on div ".deletable-edge-delete-btn { width: 20px; height: 20px; border: 0px solid #ffff…" at bounding box center [492, 274] width 544 height 421
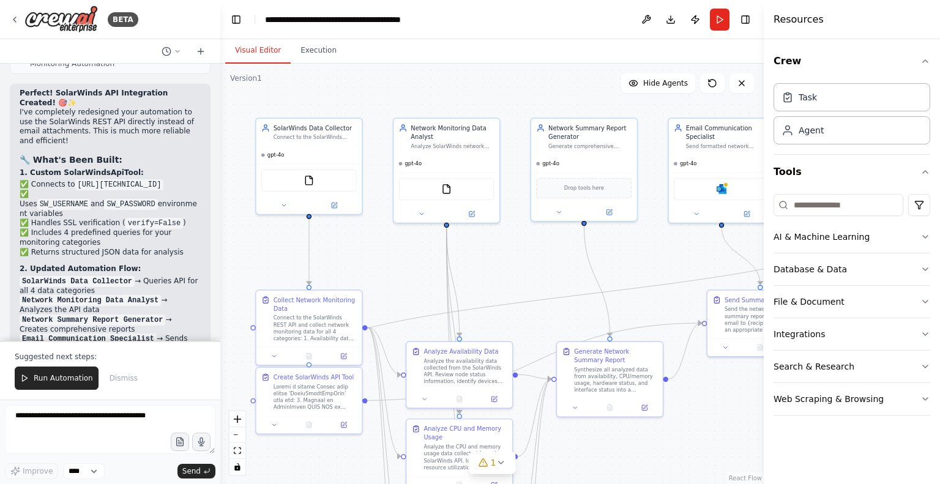
scroll to position [11812, 0]
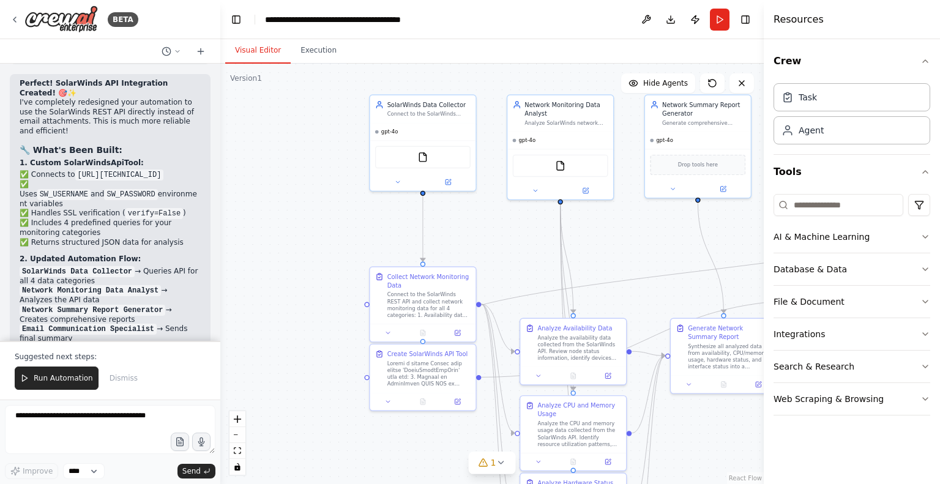
drag, startPoint x: 582, startPoint y: 294, endPoint x: 623, endPoint y: 226, distance: 79.7
click at [623, 226] on div ".deletable-edge-delete-btn { width: 20px; height: 20px; border: 0px solid #ffff…" at bounding box center [492, 274] width 544 height 421
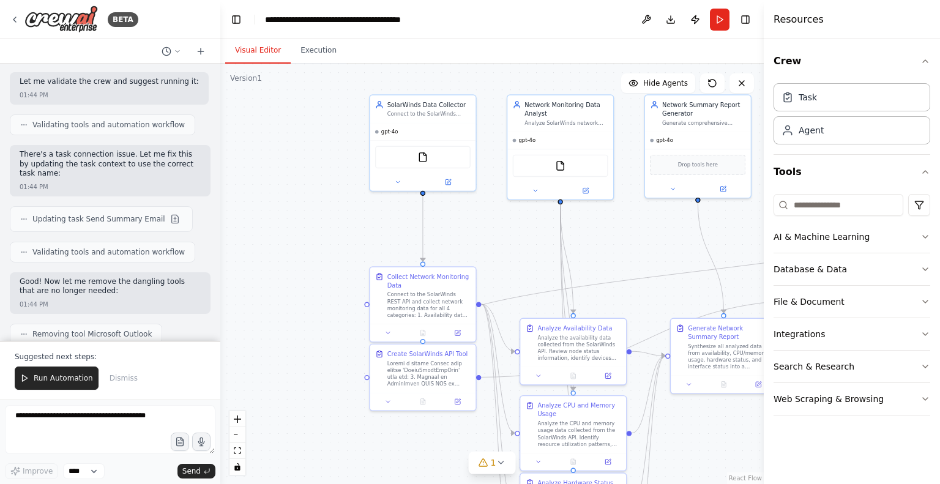
scroll to position [11492, 0]
click at [424, 151] on img at bounding box center [423, 156] width 10 height 10
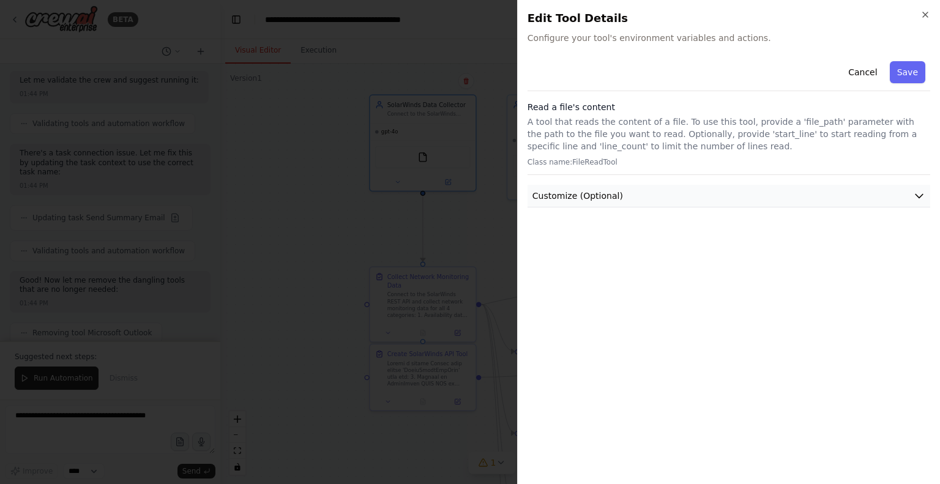
click at [626, 201] on button "Customize (Optional)" at bounding box center [729, 196] width 403 height 23
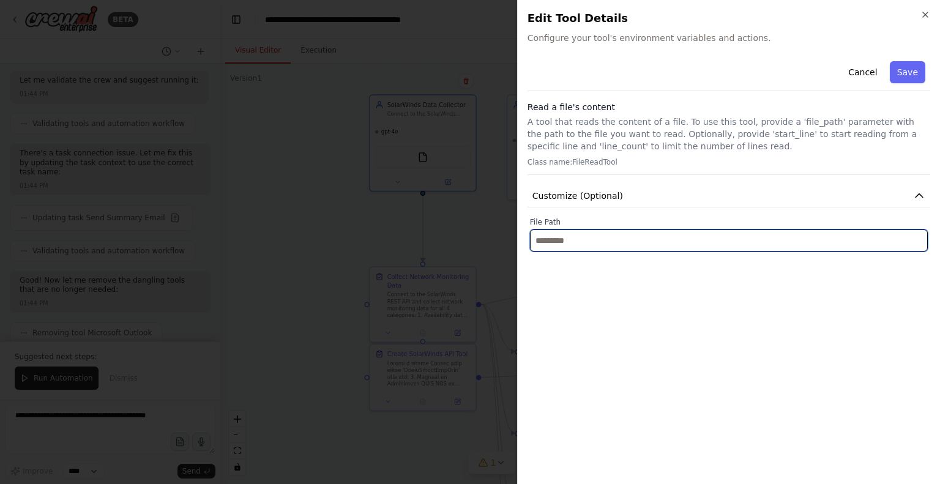
click at [617, 244] on input "text" at bounding box center [729, 241] width 398 height 22
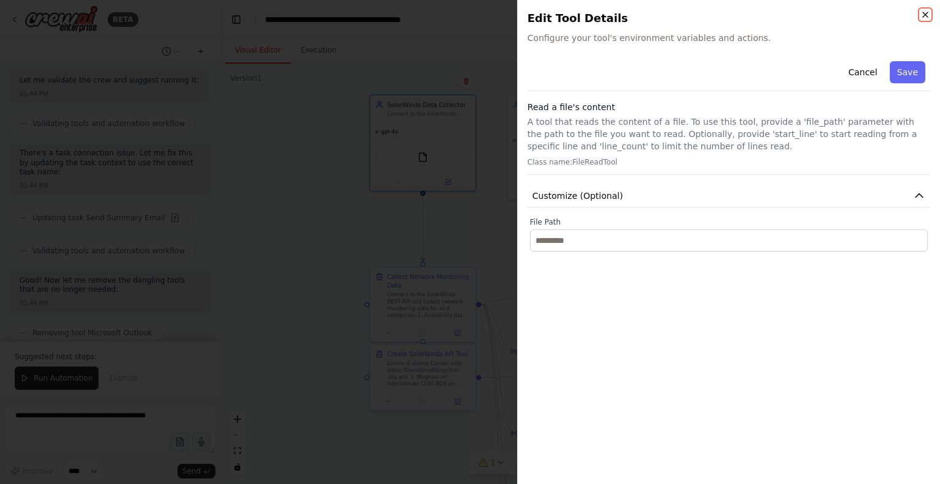
click at [926, 15] on icon "button" at bounding box center [925, 14] width 5 height 5
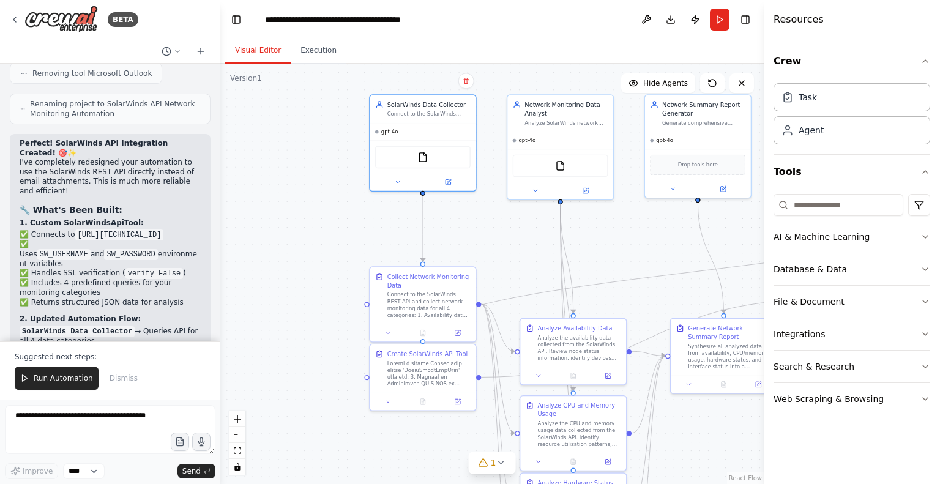
scroll to position [11812, 0]
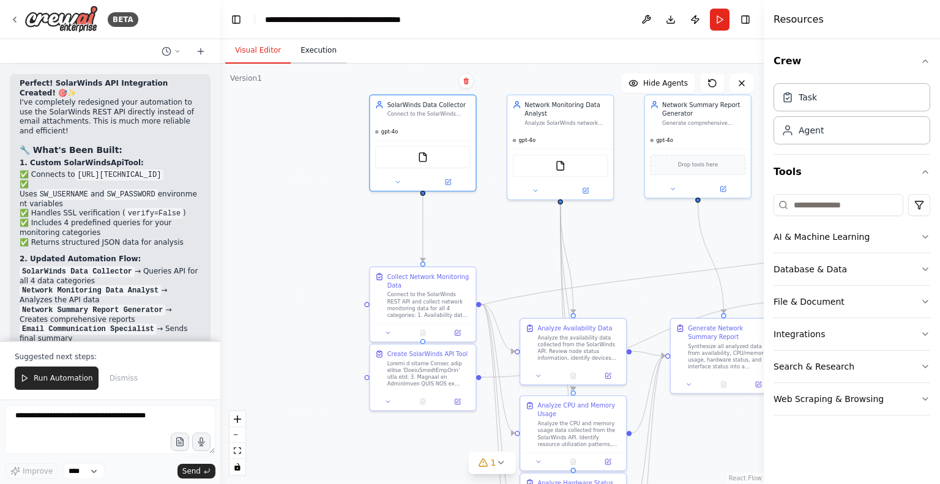
click at [323, 47] on button "Execution" at bounding box center [319, 51] width 56 height 26
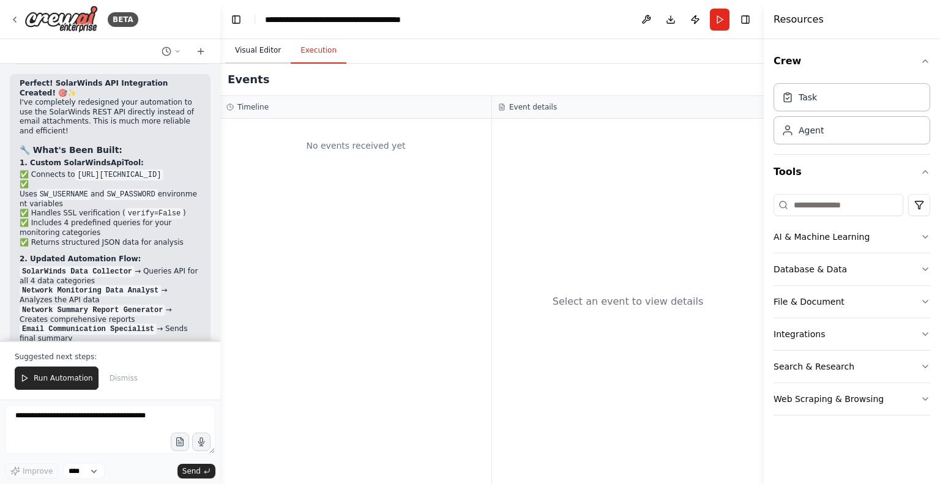
click at [249, 49] on button "Visual Editor" at bounding box center [258, 51] width 66 height 26
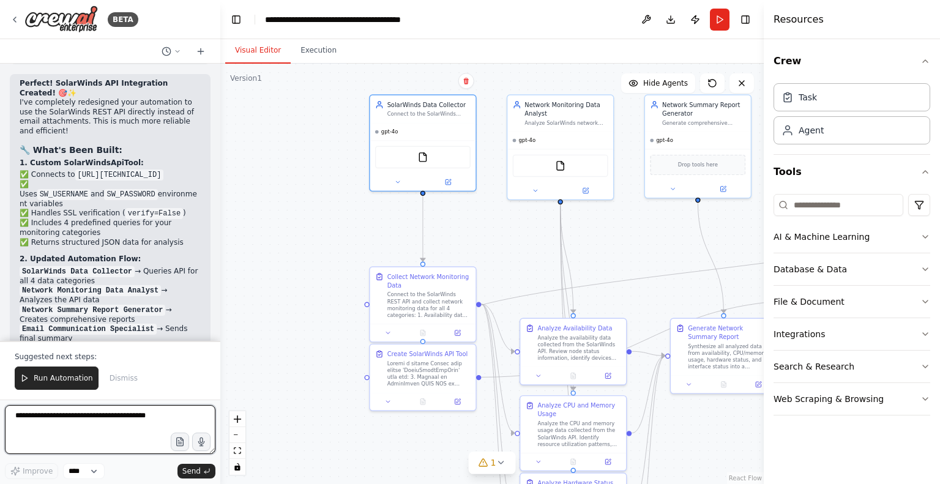
click at [97, 418] on textarea at bounding box center [110, 429] width 211 height 49
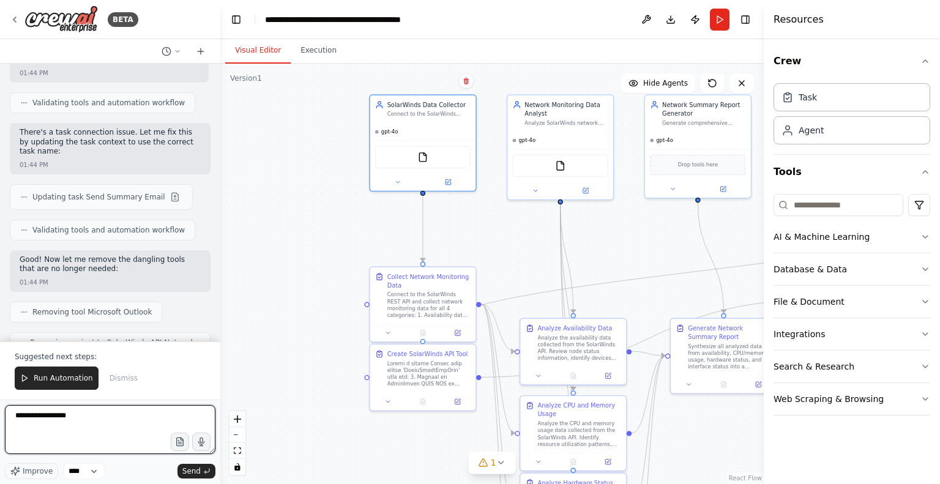
scroll to position [11513, 0]
drag, startPoint x: 121, startPoint y: 129, endPoint x: 29, endPoint y: 136, distance: 92.1
click at [29, 457] on strong "1. Custom SolarWindsApiTool:" at bounding box center [82, 461] width 124 height 9
copy strong "Custom SolarWindsApiTool"
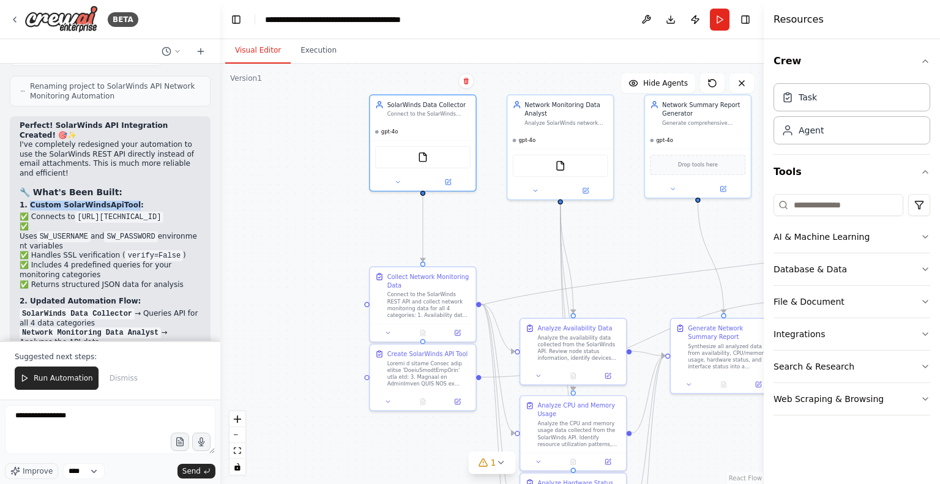
scroll to position [11769, 0]
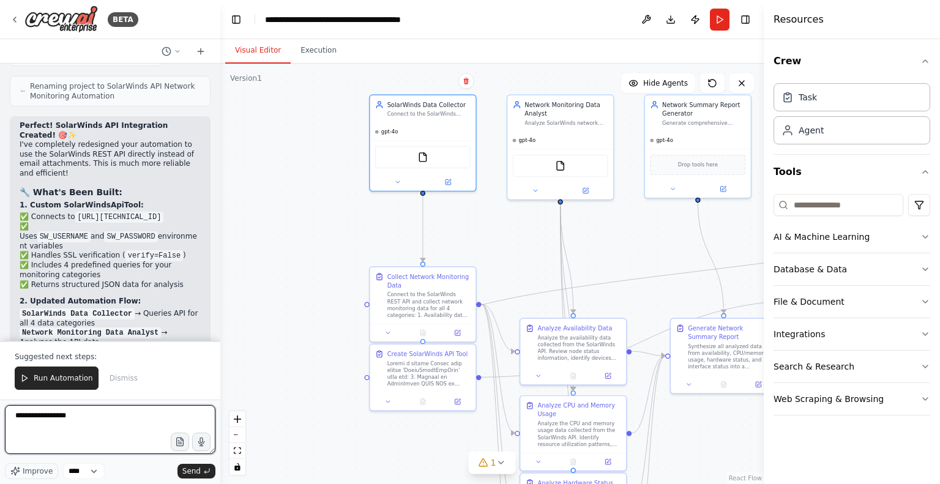
click at [69, 421] on textarea "**********" at bounding box center [110, 429] width 211 height 49
paste textarea "**********"
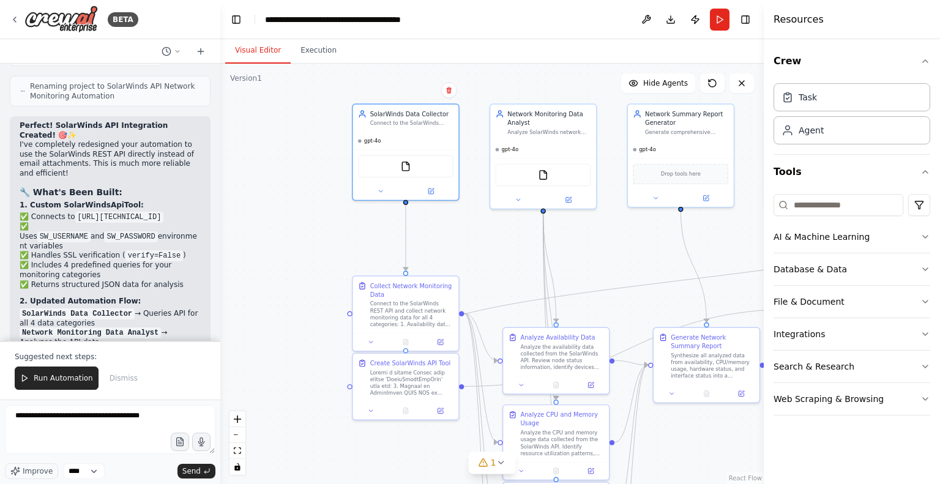
drag, startPoint x: 635, startPoint y: 232, endPoint x: 618, endPoint y: 241, distance: 19.4
click at [618, 241] on div ".deletable-edge-delete-btn { width: 20px; height: 20px; border: 0px solid #ffff…" at bounding box center [492, 274] width 544 height 421
click at [108, 427] on textarea "**********" at bounding box center [110, 429] width 211 height 49
type textarea "**********"
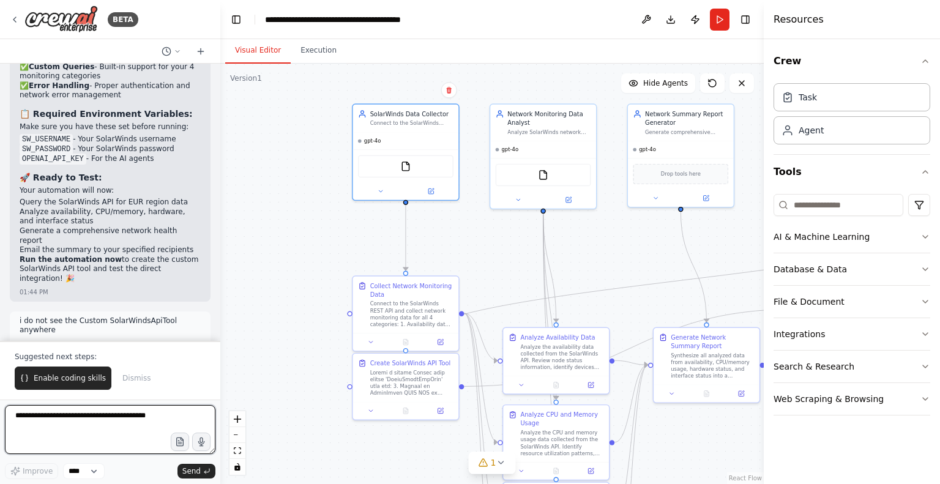
scroll to position [12182, 0]
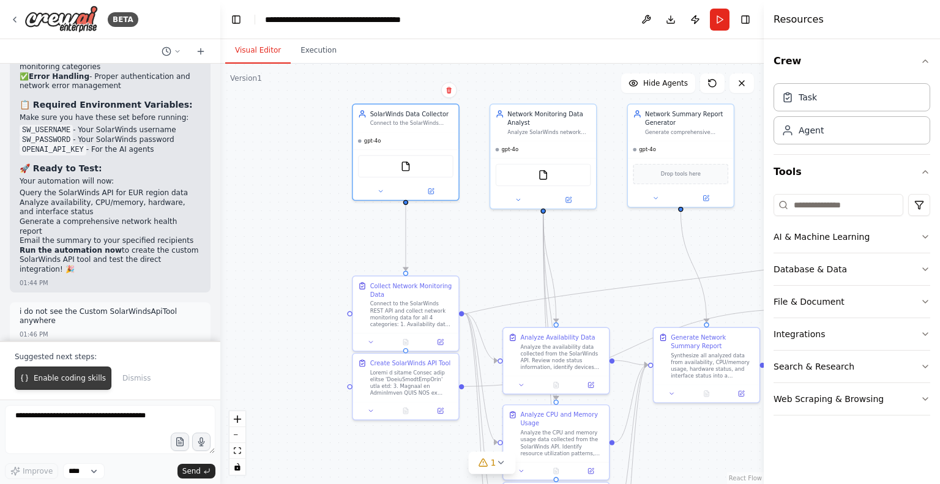
click at [62, 383] on span "Enable coding skills" at bounding box center [70, 378] width 72 height 10
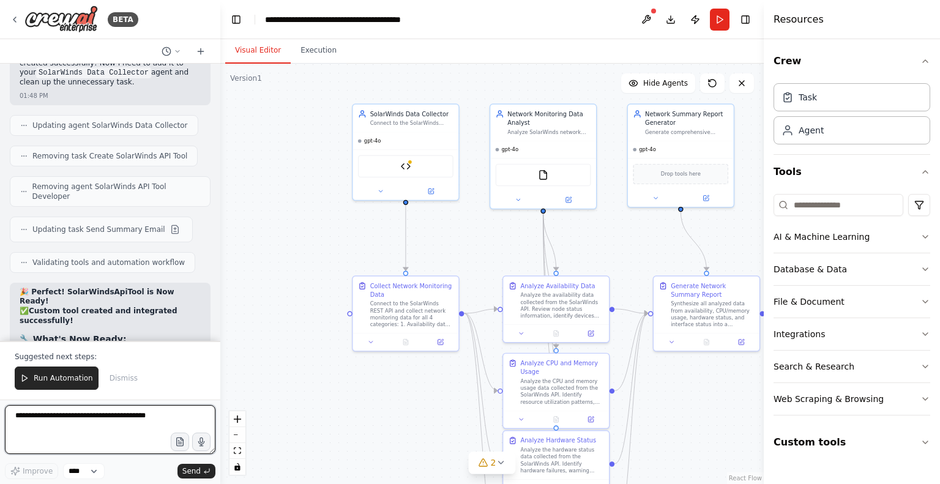
scroll to position [13822, 0]
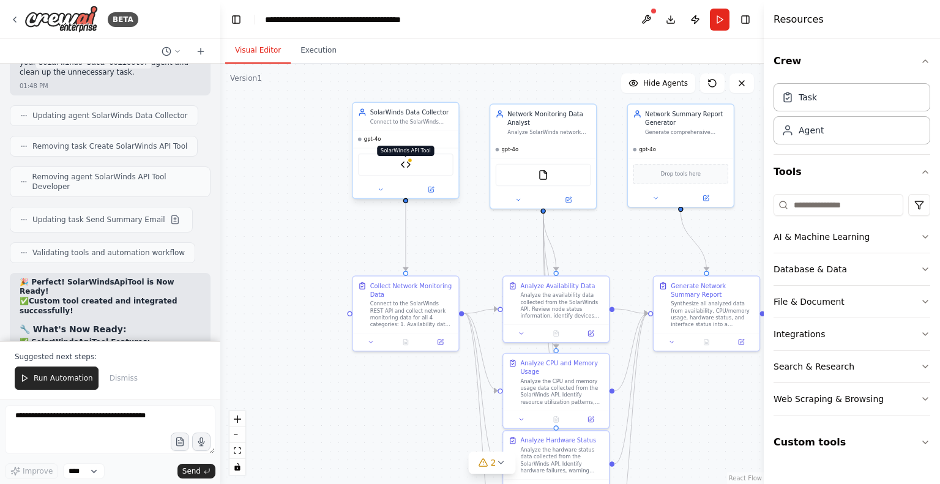
click at [408, 163] on img at bounding box center [405, 165] width 10 height 10
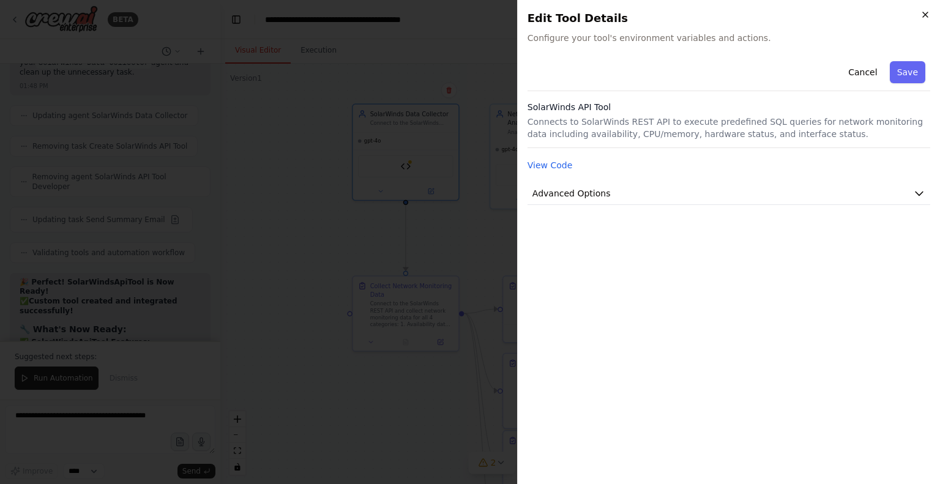
click at [927, 13] on icon "button" at bounding box center [925, 14] width 5 height 5
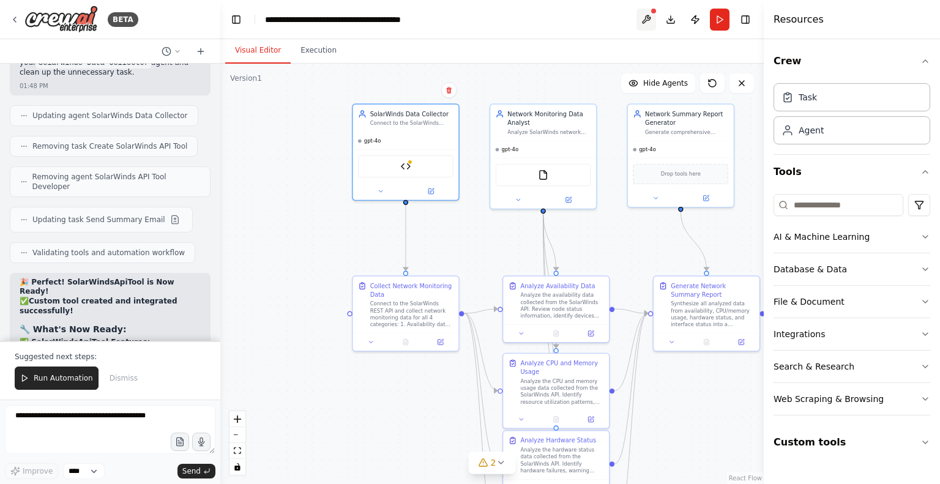
click at [649, 18] on button at bounding box center [647, 20] width 20 height 22
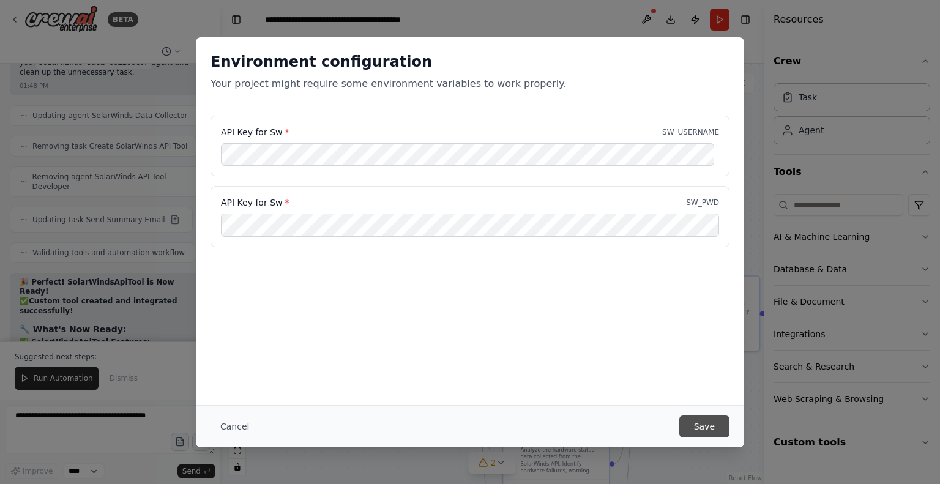
click at [706, 429] on button "Save" at bounding box center [705, 427] width 50 height 22
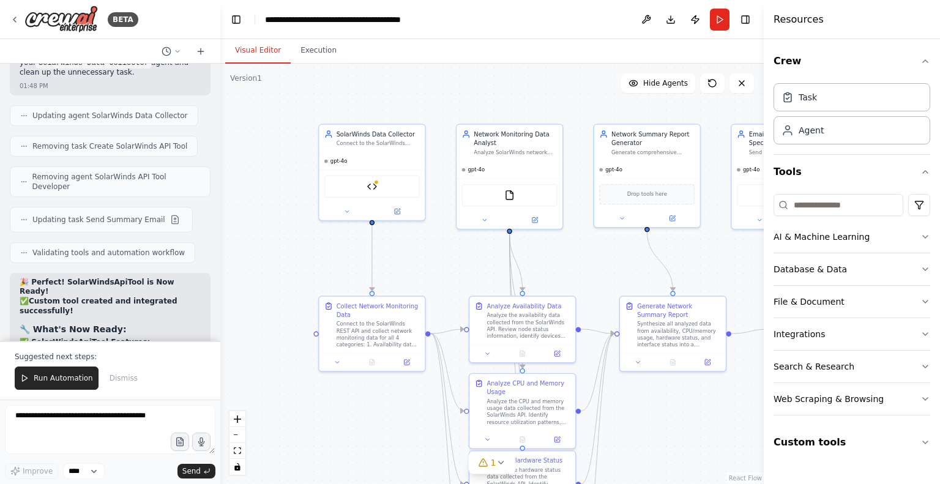
drag, startPoint x: 639, startPoint y: 252, endPoint x: 605, endPoint y: 272, distance: 39.3
click at [605, 272] on div ".deletable-edge-delete-btn { width: 20px; height: 20px; border: 0px solid #ffff…" at bounding box center [492, 274] width 544 height 421
click at [75, 377] on span "Run Automation" at bounding box center [63, 378] width 59 height 10
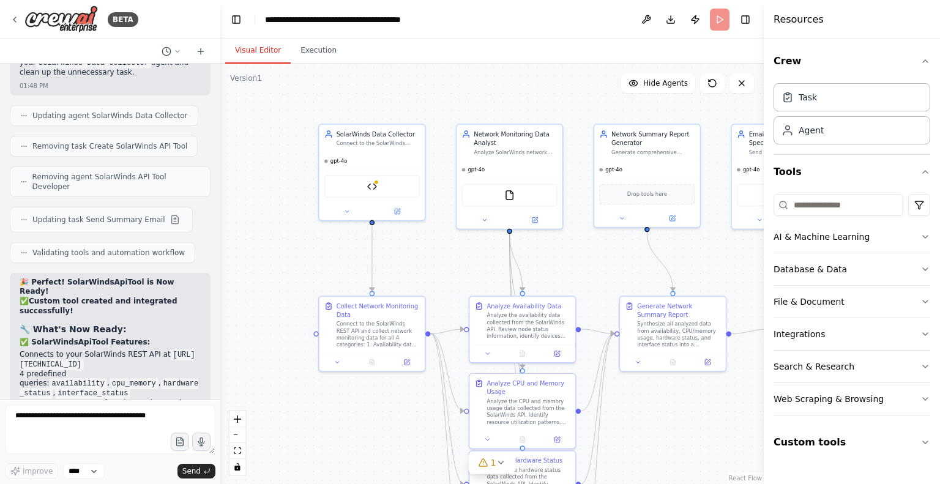
scroll to position [13764, 0]
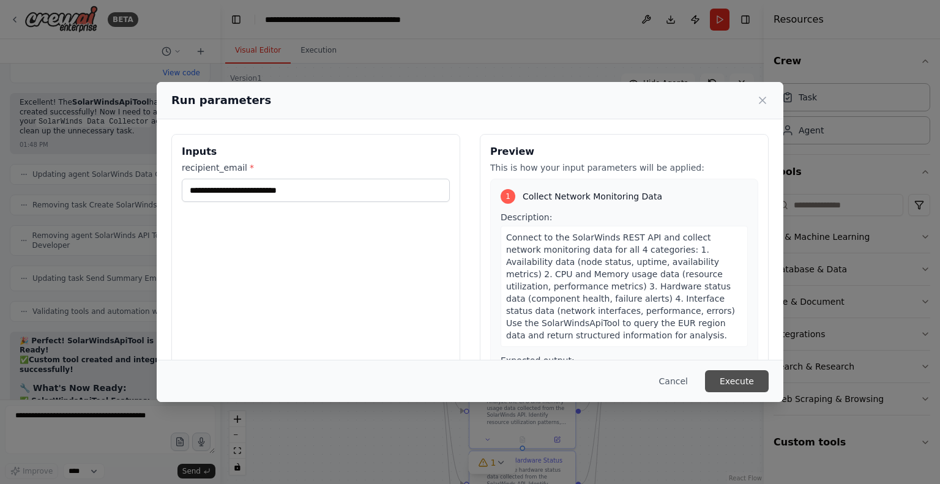
click at [728, 383] on button "Execute" at bounding box center [737, 381] width 64 height 22
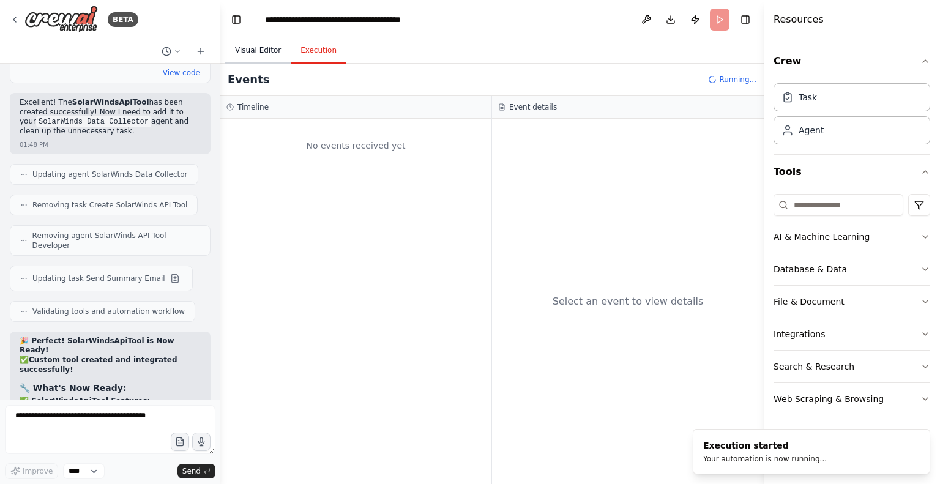
click at [258, 53] on button "Visual Editor" at bounding box center [258, 51] width 66 height 26
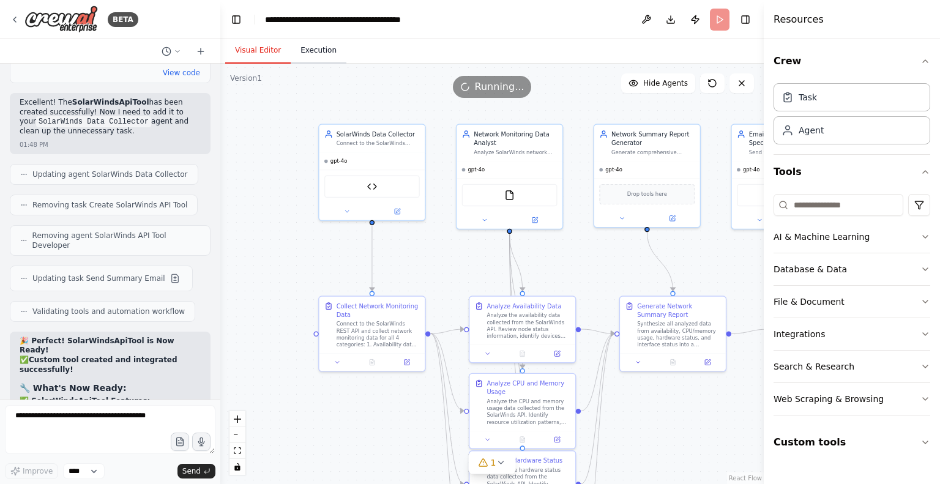
click at [318, 50] on button "Execution" at bounding box center [319, 51] width 56 height 26
click at [256, 53] on button "Visual Editor" at bounding box center [258, 51] width 66 height 26
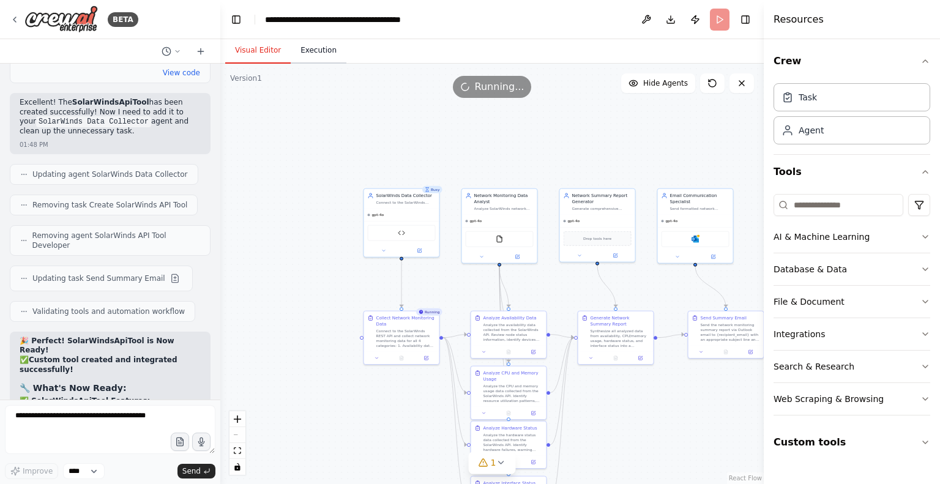
click at [313, 55] on button "Execution" at bounding box center [319, 51] width 56 height 26
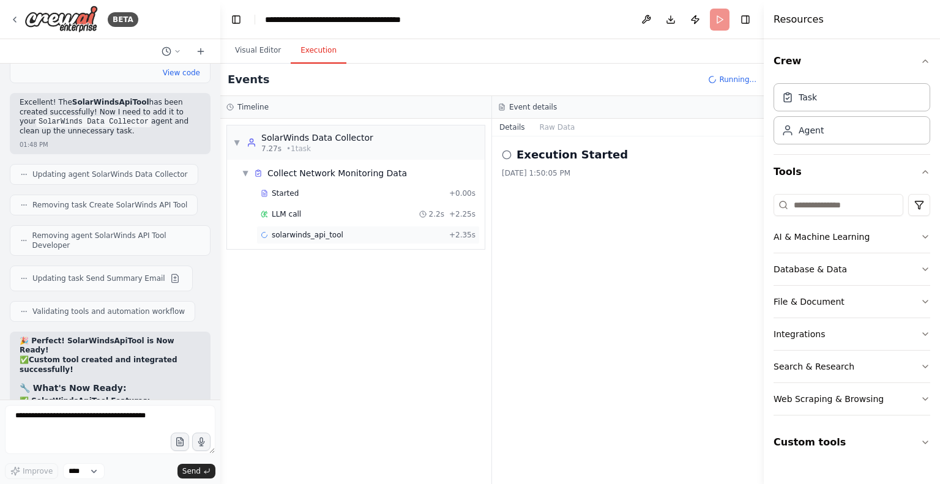
click at [298, 234] on span "solarwinds_api_tool" at bounding box center [308, 235] width 72 height 10
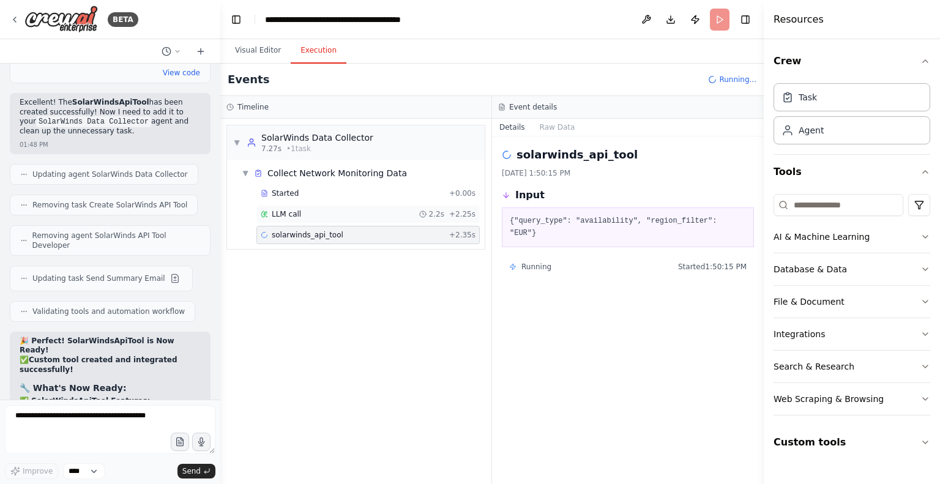
click at [289, 214] on span "LLM call" at bounding box center [286, 214] width 29 height 10
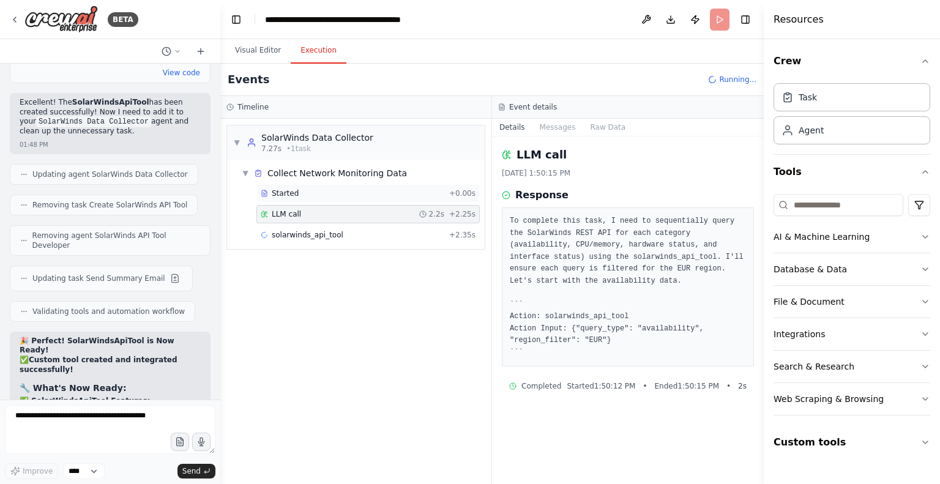
click at [285, 190] on span "Started" at bounding box center [285, 194] width 27 height 10
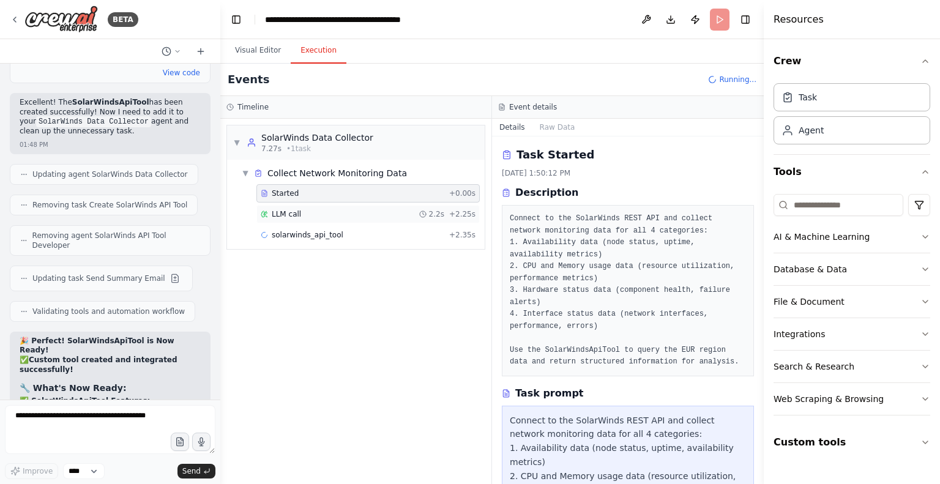
click at [287, 212] on span "LLM call" at bounding box center [286, 214] width 29 height 10
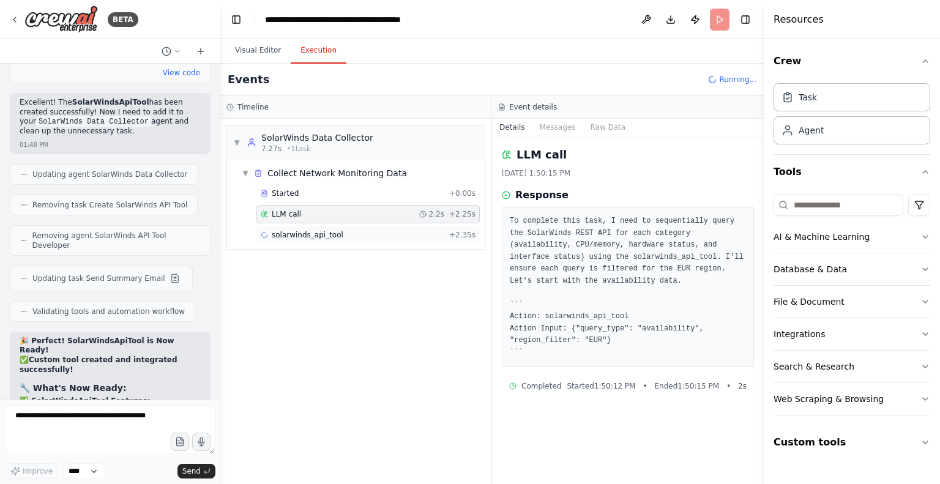
click at [289, 234] on span "solarwinds_api_tool" at bounding box center [308, 235] width 72 height 10
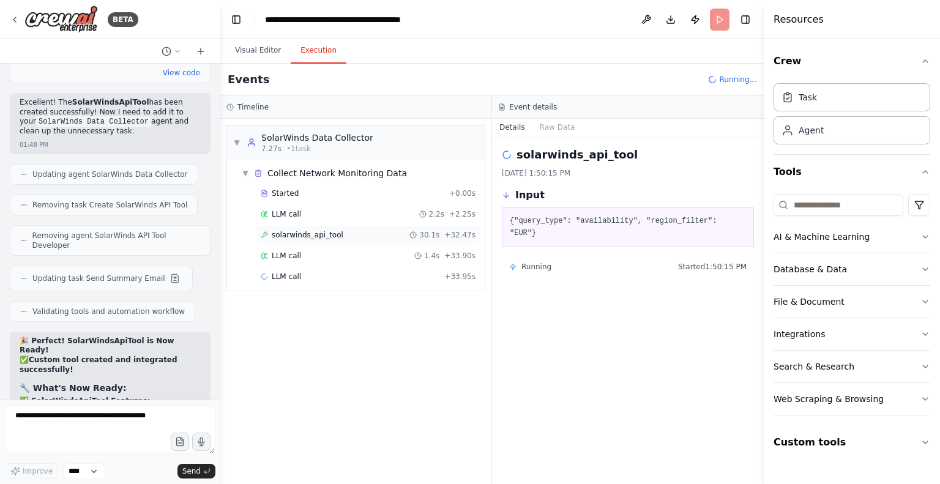
click at [299, 232] on span "solarwinds_api_tool" at bounding box center [308, 235] width 72 height 10
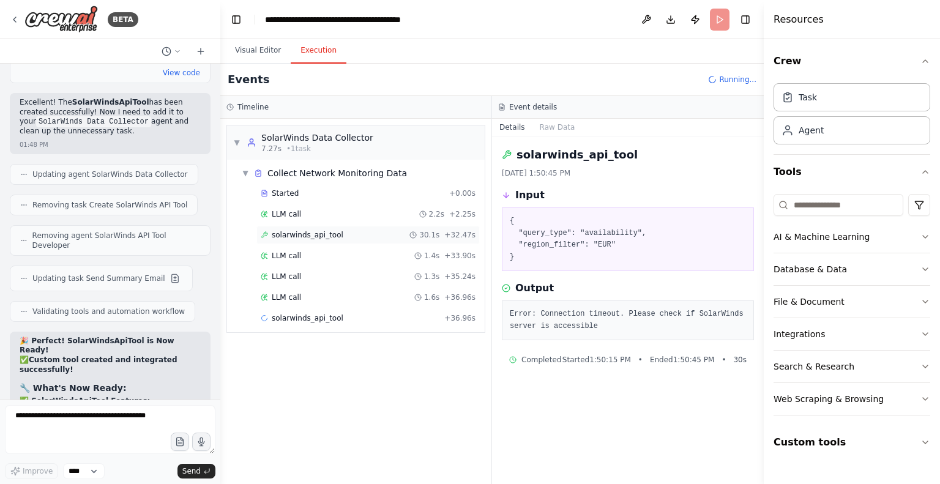
click at [289, 234] on span "solarwinds_api_tool" at bounding box center [308, 235] width 72 height 10
click at [441, 68] on div "Events Running..." at bounding box center [492, 80] width 544 height 32
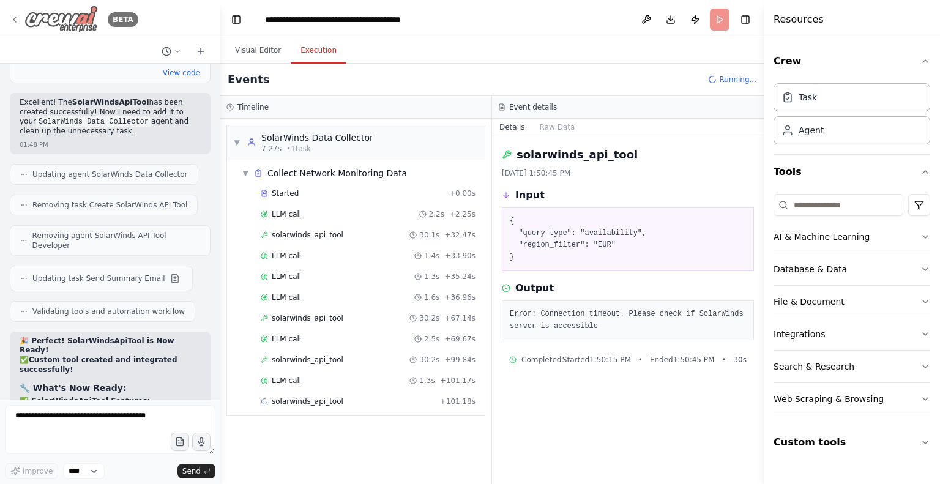
click at [15, 20] on icon at bounding box center [15, 20] width 10 height 10
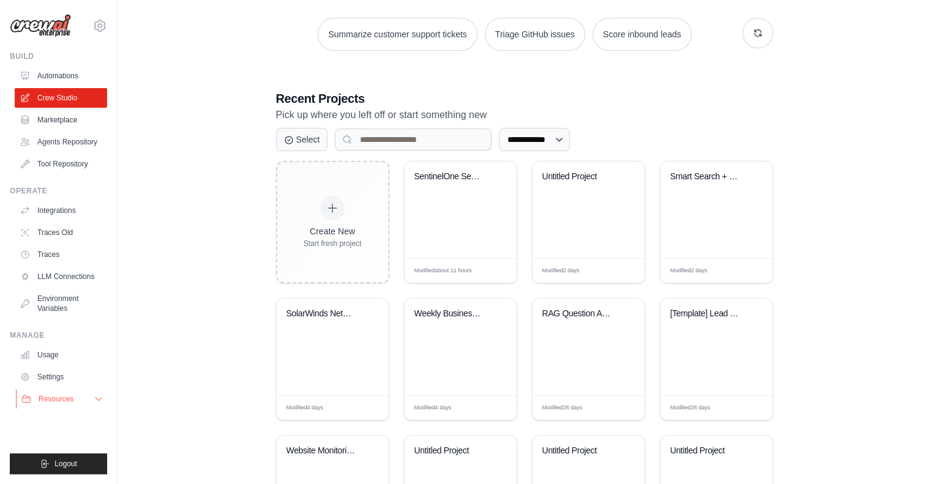
scroll to position [178, 0]
click at [80, 396] on button "Resources" at bounding box center [62, 399] width 92 height 20
click at [64, 425] on span "Documentation" at bounding box center [68, 420] width 50 height 10
